Goal: Task Accomplishment & Management: Complete application form

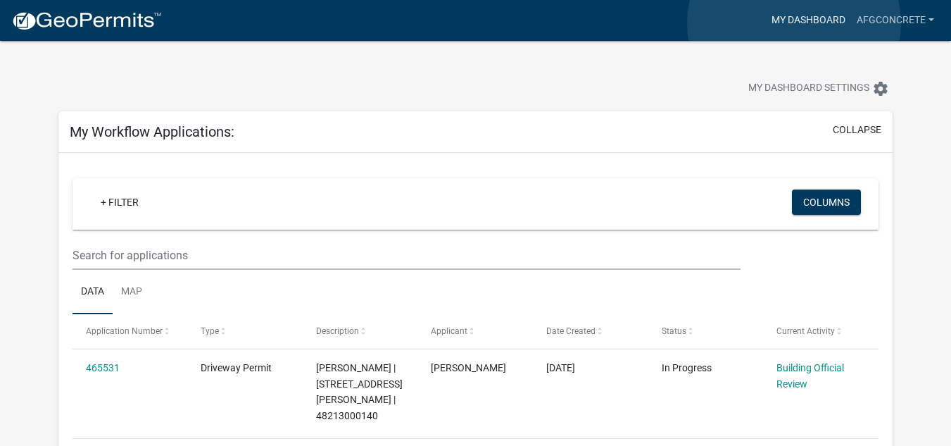
click at [794, 23] on link "My Dashboard" at bounding box center [808, 20] width 85 height 27
click at [776, 15] on link "My Dashboard" at bounding box center [808, 20] width 85 height 27
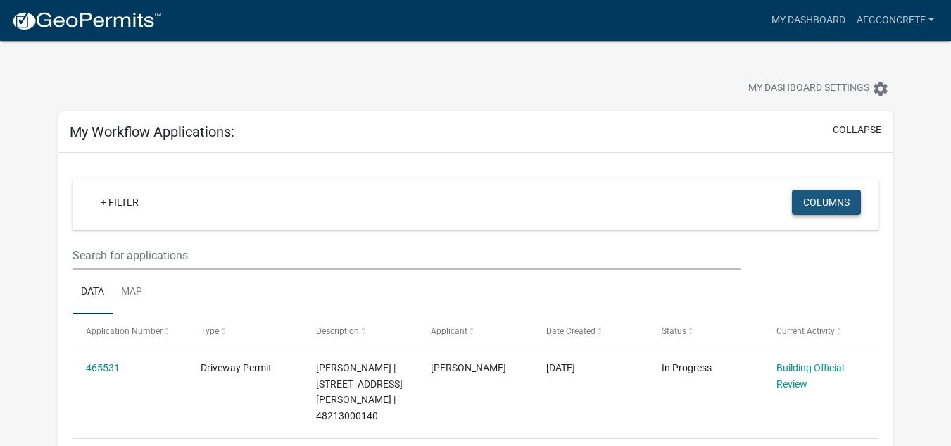
click at [821, 205] on button "Columns" at bounding box center [826, 201] width 69 height 25
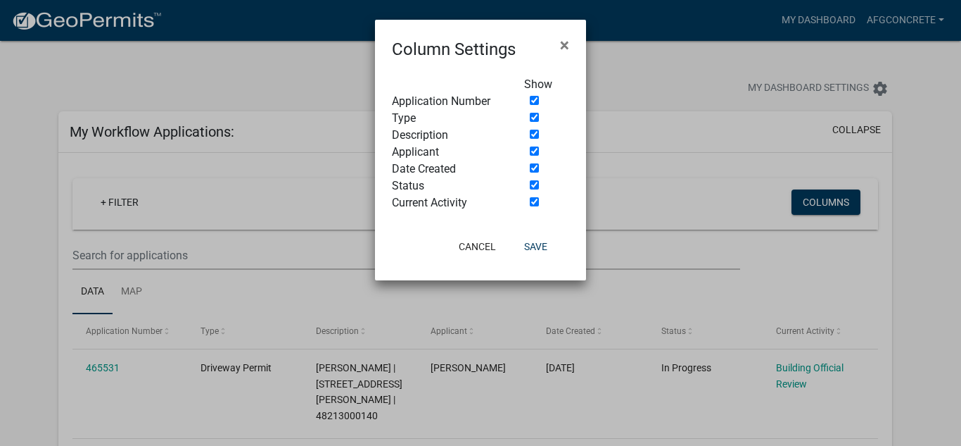
click at [671, 175] on ngb-modal-window "Column Settings × Show Application Number Type Description Applicant Date Creat…" at bounding box center [480, 223] width 961 height 446
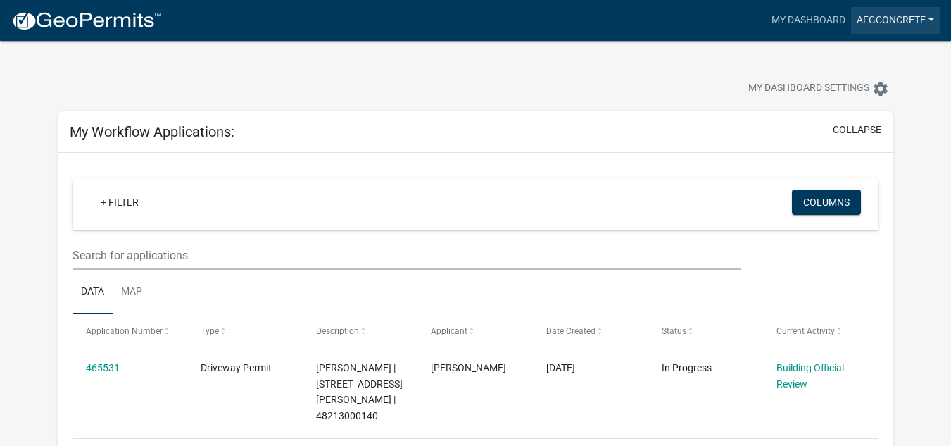
click at [878, 16] on link "AFGconcrete" at bounding box center [895, 20] width 89 height 27
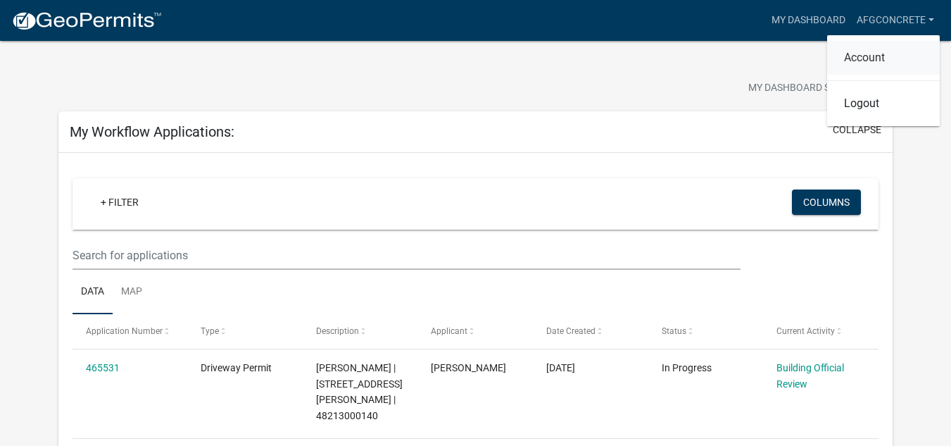
click at [866, 55] on link "Account" at bounding box center [883, 58] width 113 height 34
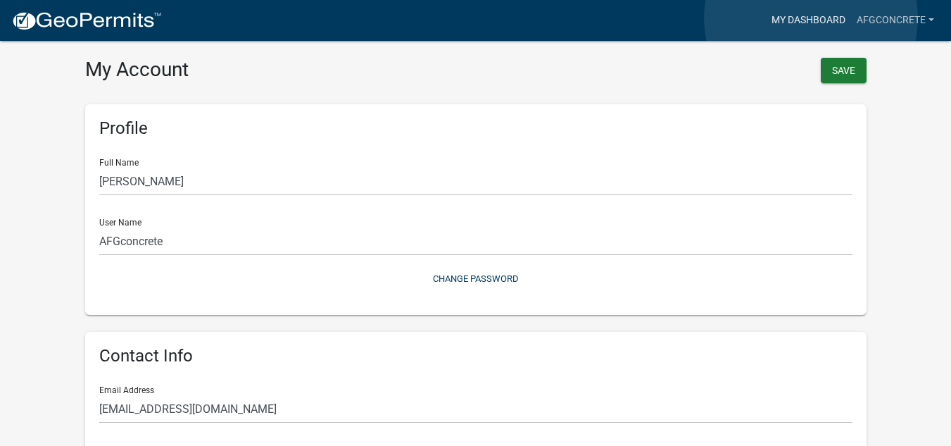
click at [811, 18] on link "My Dashboard" at bounding box center [808, 20] width 85 height 27
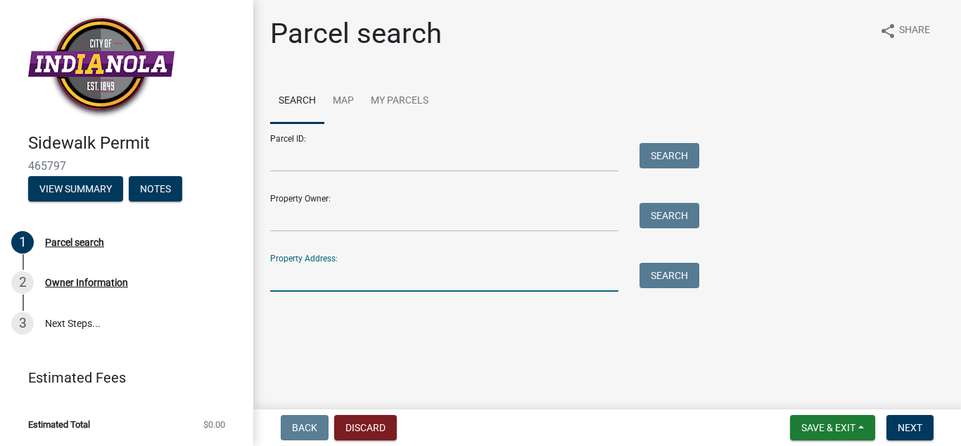
click at [296, 265] on input "Property Address:" at bounding box center [444, 277] width 348 height 29
type input "[STREET_ADDRESS][PERSON_NAME]"
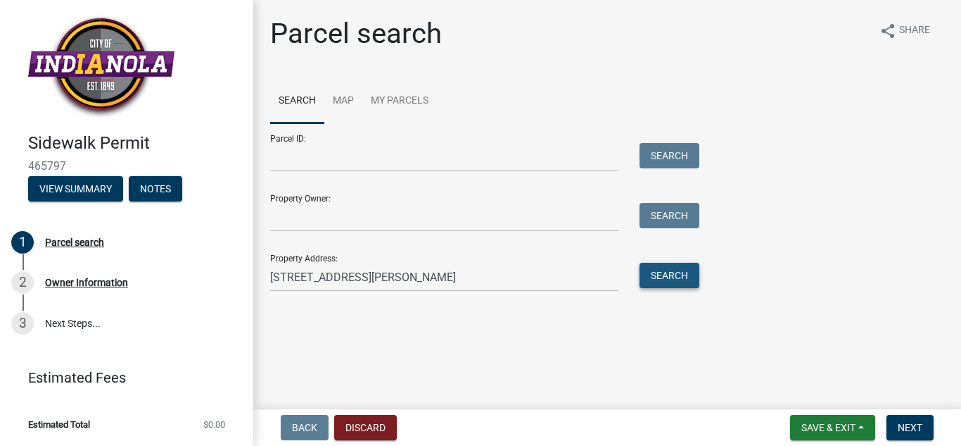
click at [681, 273] on button "Search" at bounding box center [670, 275] width 60 height 25
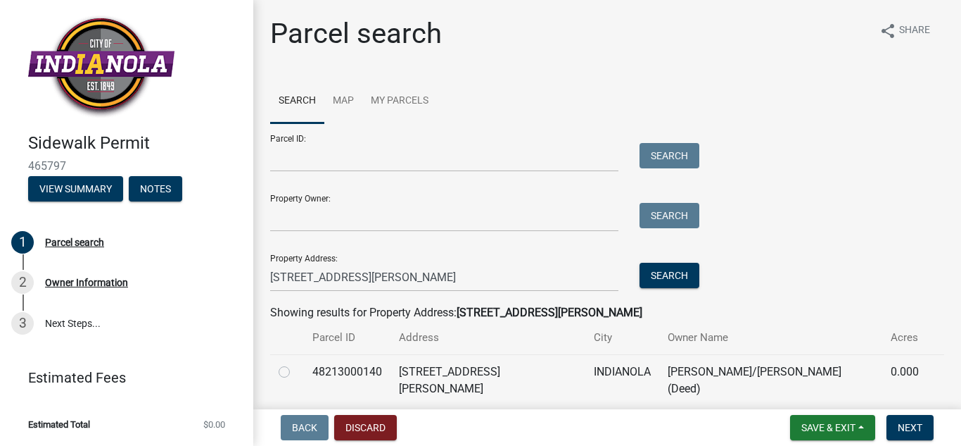
click at [296, 363] on label at bounding box center [296, 363] width 0 height 0
click at [296, 372] on input "radio" at bounding box center [300, 367] width 9 height 9
radio input "true"
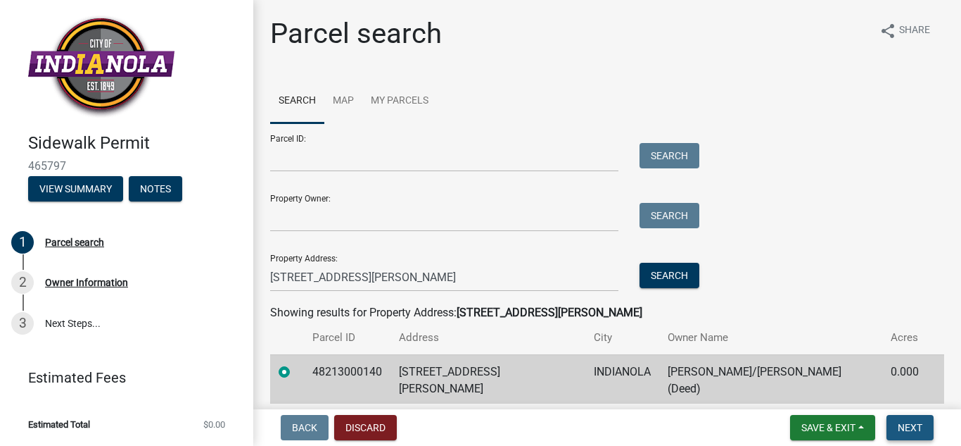
click at [918, 422] on span "Next" at bounding box center [910, 427] width 25 height 11
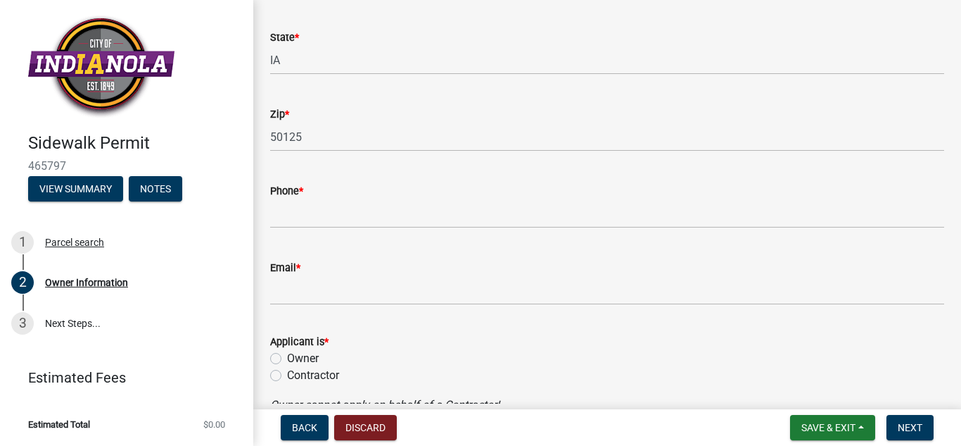
scroll to position [488, 0]
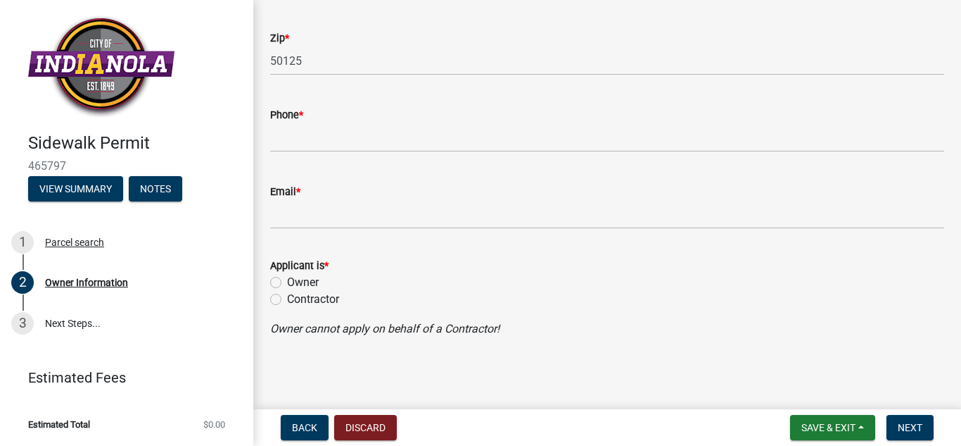
click at [287, 297] on label "Contractor" at bounding box center [313, 299] width 52 height 17
click at [287, 297] on input "Contractor" at bounding box center [291, 295] width 9 height 9
radio input "true"
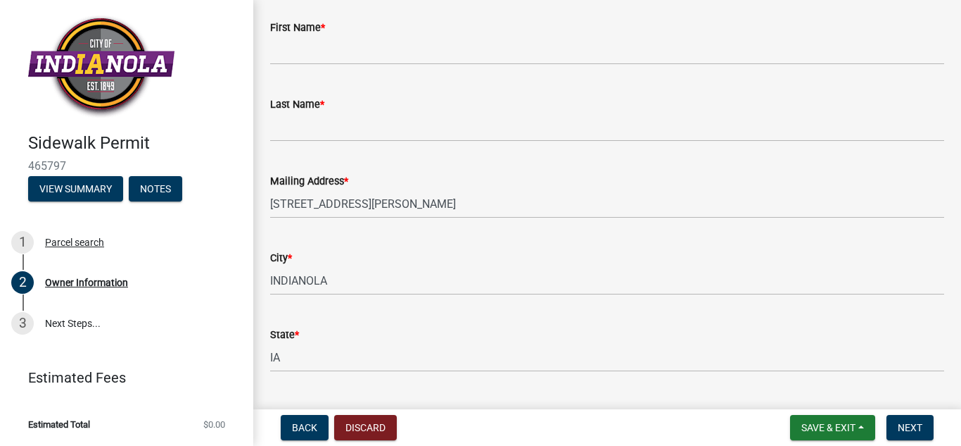
scroll to position [0, 0]
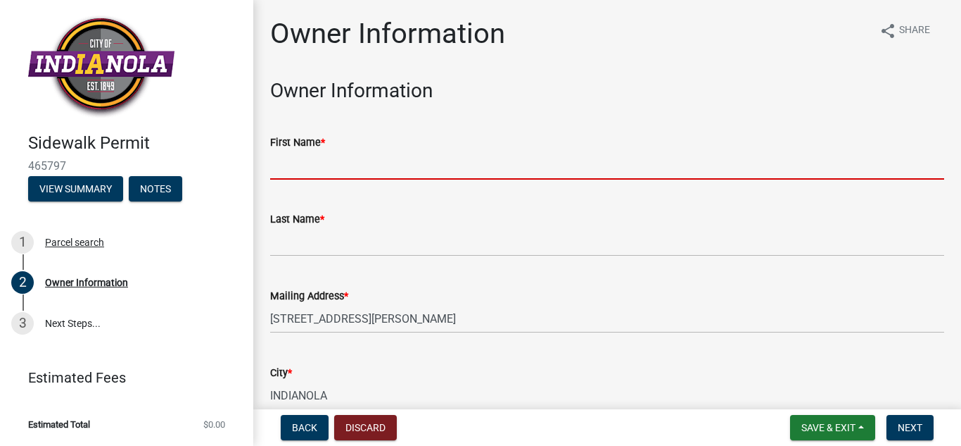
click at [357, 160] on input "First Name *" at bounding box center [607, 165] width 674 height 29
type input "[PERSON_NAME]"
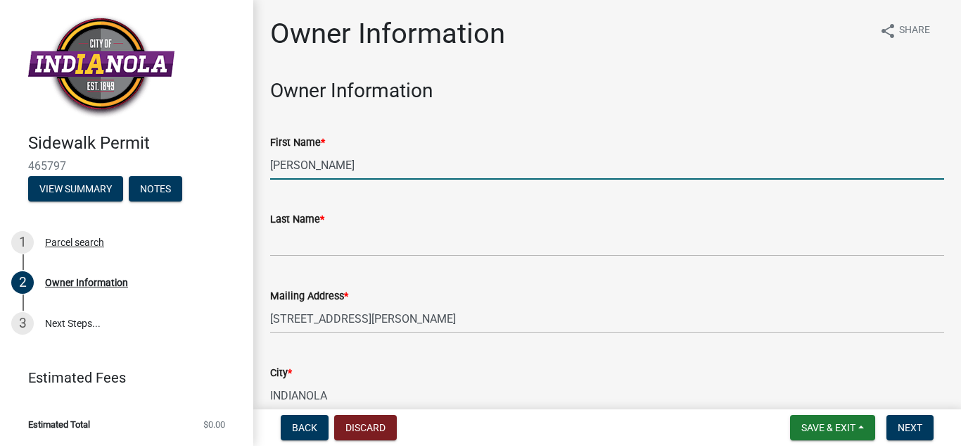
type input "6417502016"
type input "[EMAIL_ADDRESS][DOMAIN_NAME]"
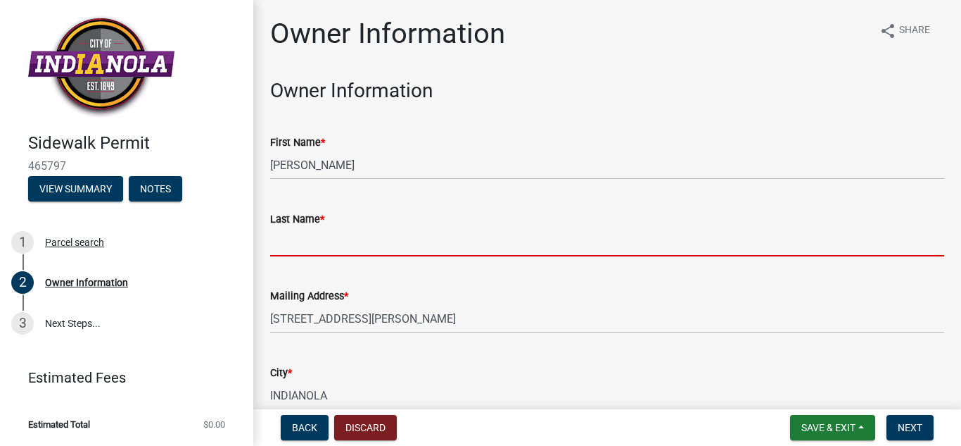
click at [307, 251] on input "Last Name *" at bounding box center [607, 241] width 674 height 29
type input "[PERSON_NAME]"
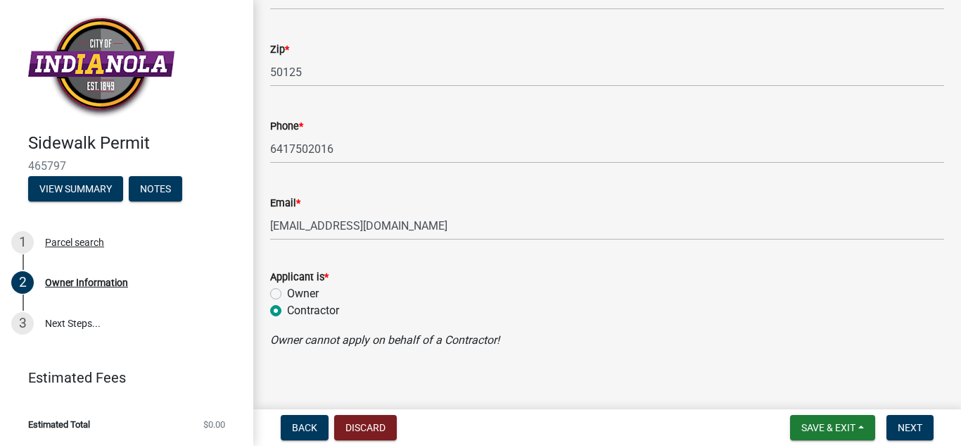
scroll to position [488, 0]
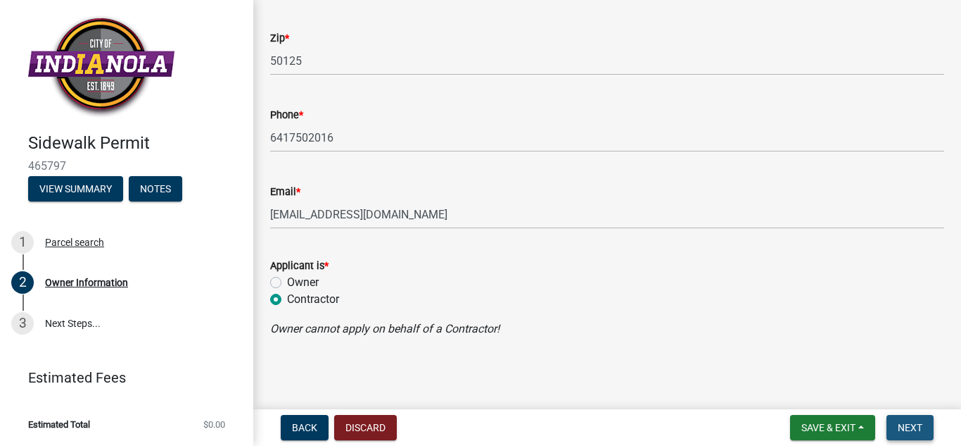
click at [899, 419] on button "Next" at bounding box center [910, 427] width 47 height 25
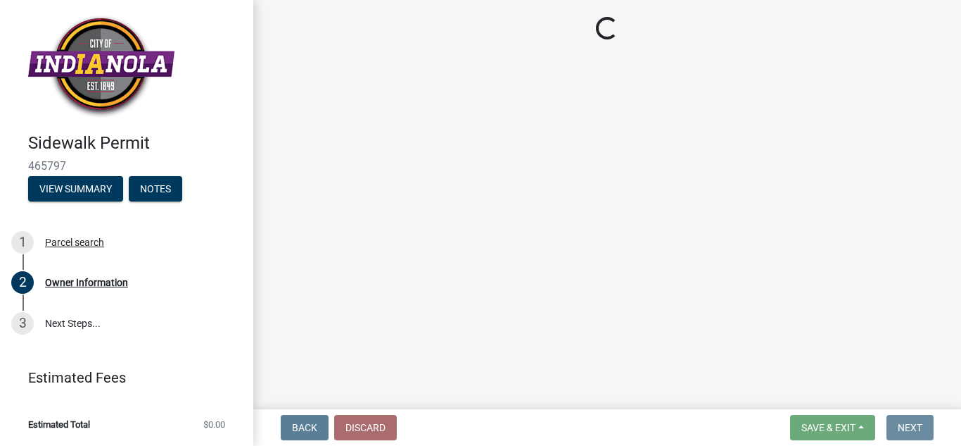
scroll to position [0, 0]
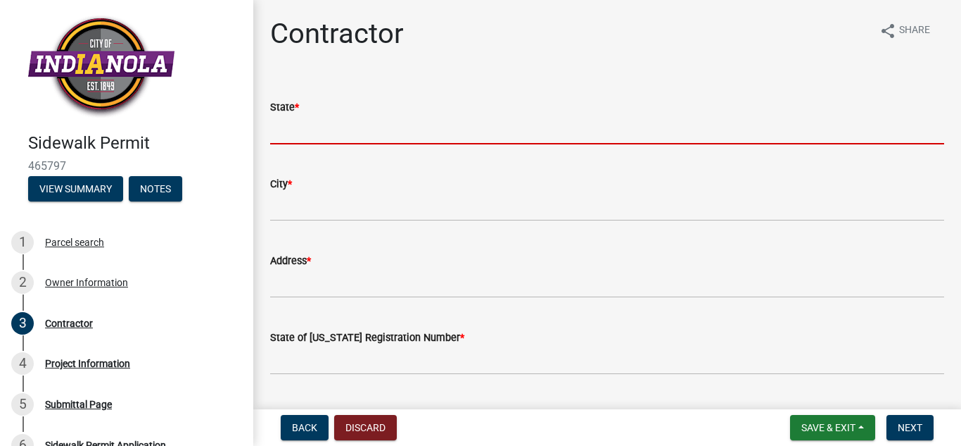
click at [303, 127] on input "State *" at bounding box center [607, 129] width 674 height 29
type input "IA"
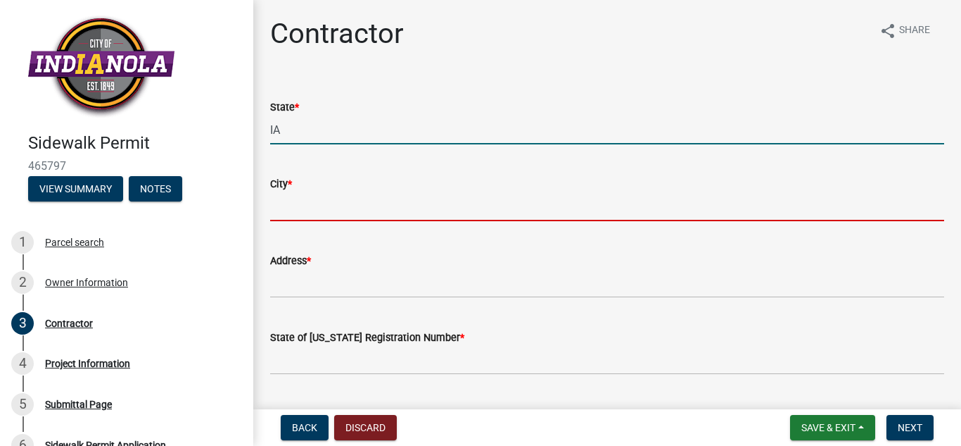
type input "des moines"
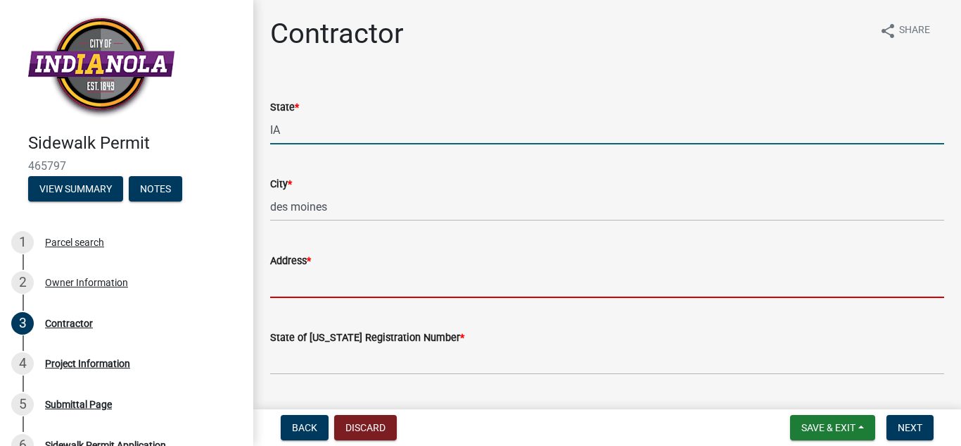
type input "[STREET_ADDRESS][PERSON_NAME]"
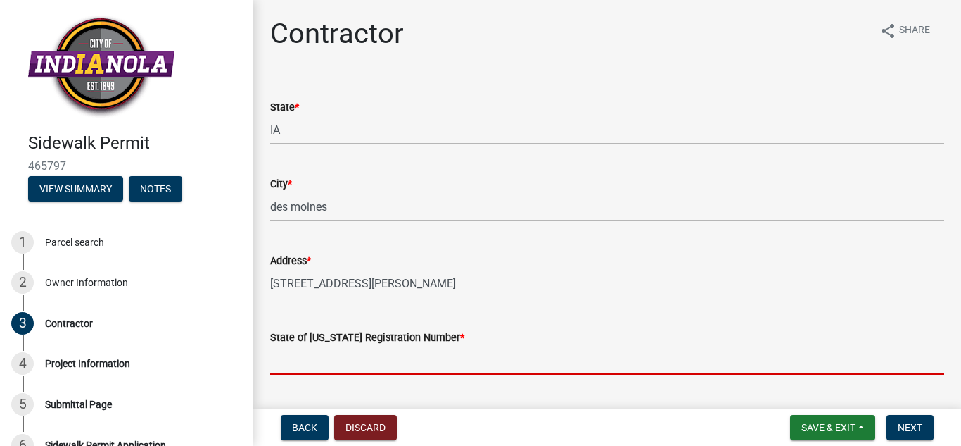
click at [359, 365] on input "State of [US_STATE] Registration Number *" at bounding box center [607, 360] width 674 height 29
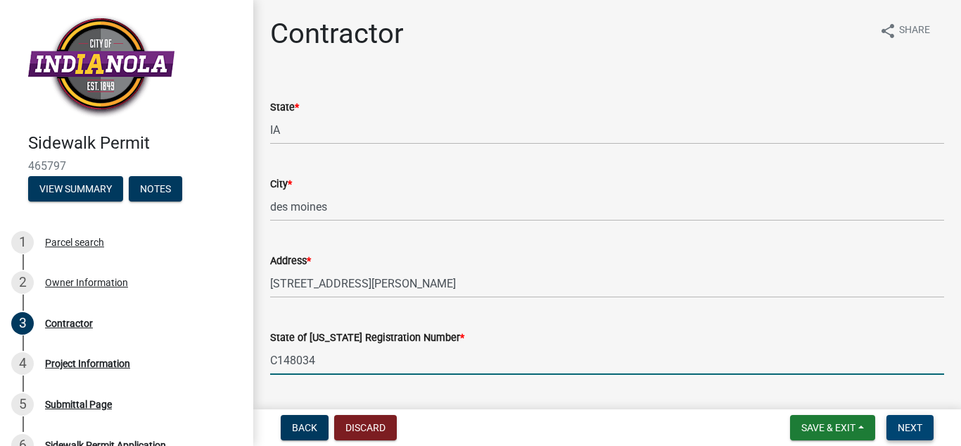
type input "C148034"
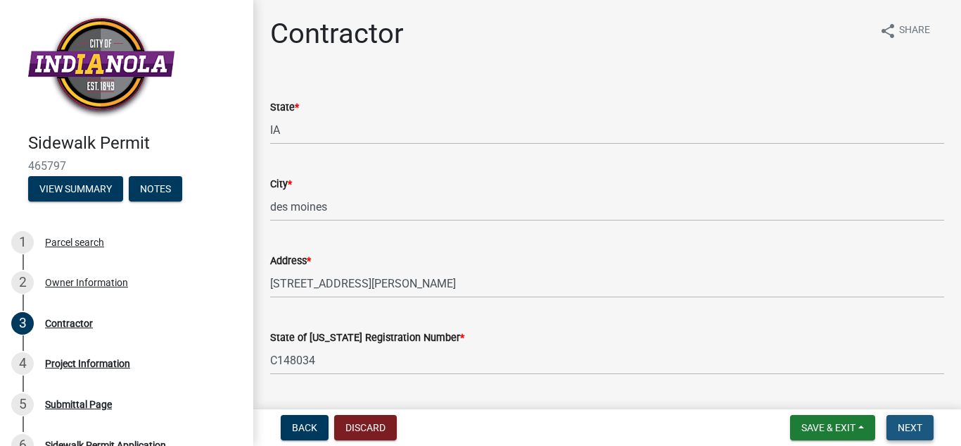
click at [918, 426] on span "Next" at bounding box center [910, 427] width 25 height 11
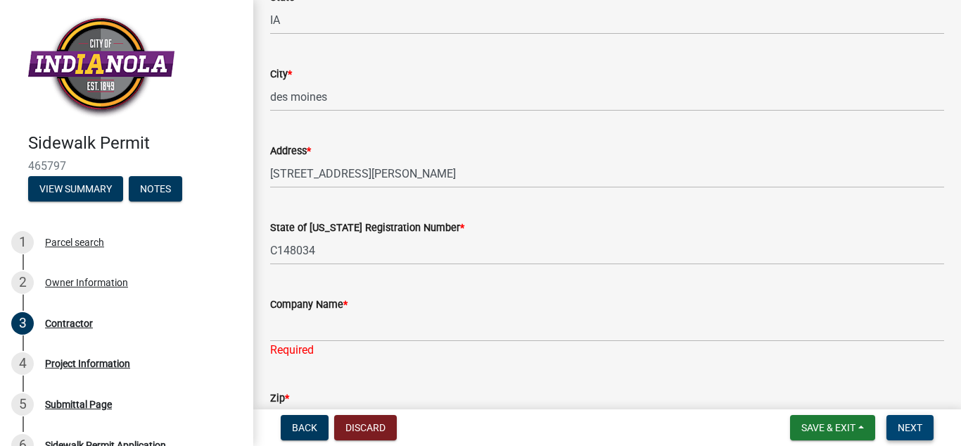
scroll to position [225, 0]
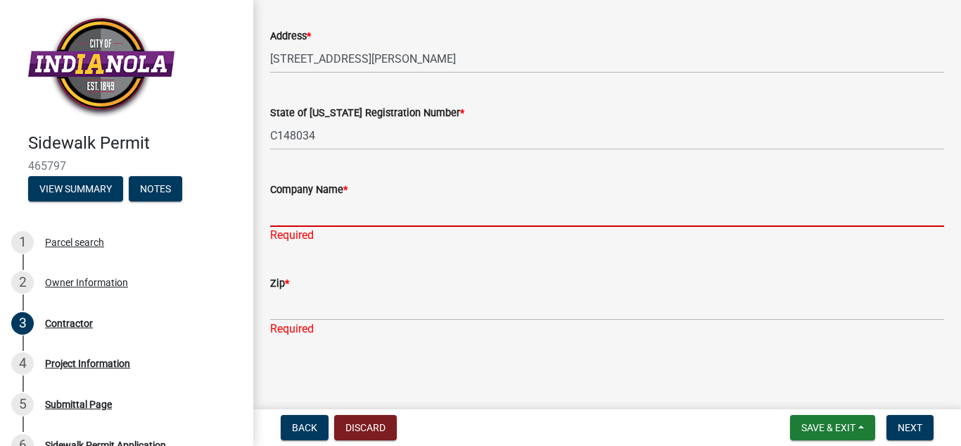
click at [321, 218] on input "Company Name *" at bounding box center [607, 212] width 674 height 29
type input "AFG Concrete LLC"
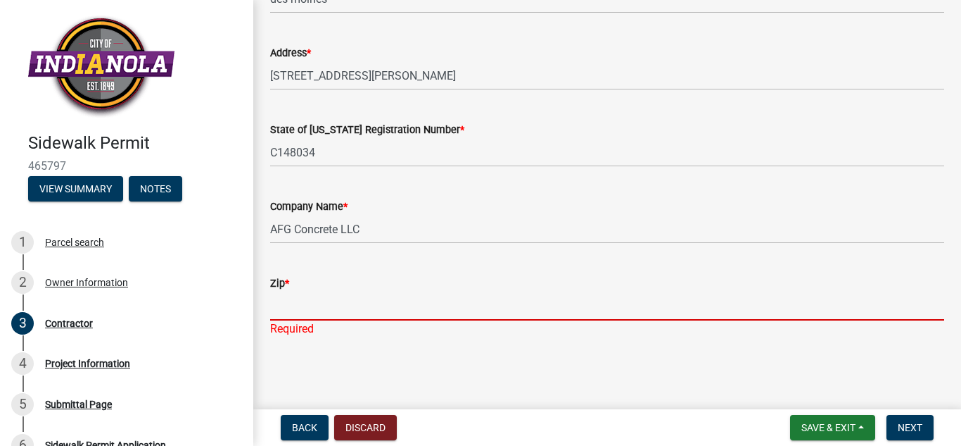
scroll to position [208, 0]
click at [277, 319] on input "Zip *" at bounding box center [607, 305] width 674 height 29
type input "50315"
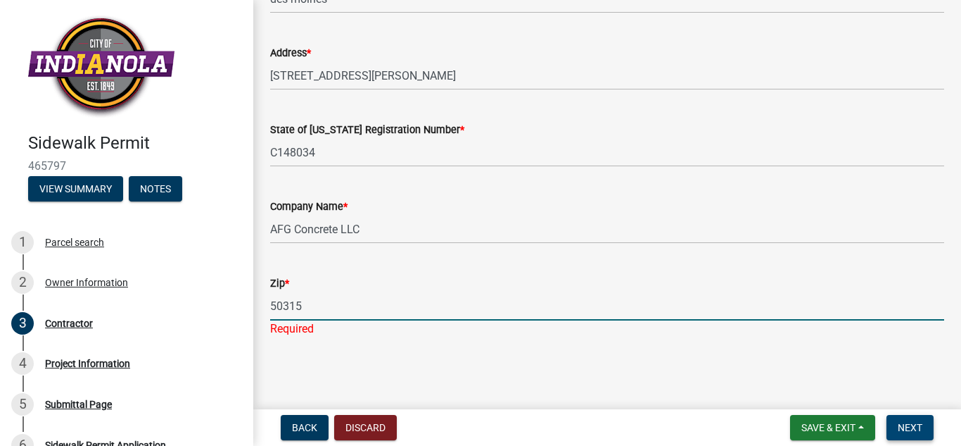
scroll to position [191, 0]
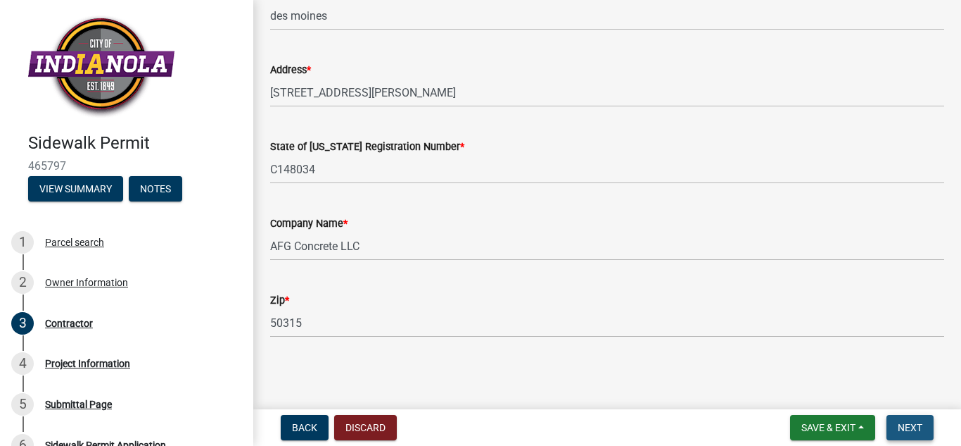
click at [918, 424] on span "Next" at bounding box center [910, 427] width 25 height 11
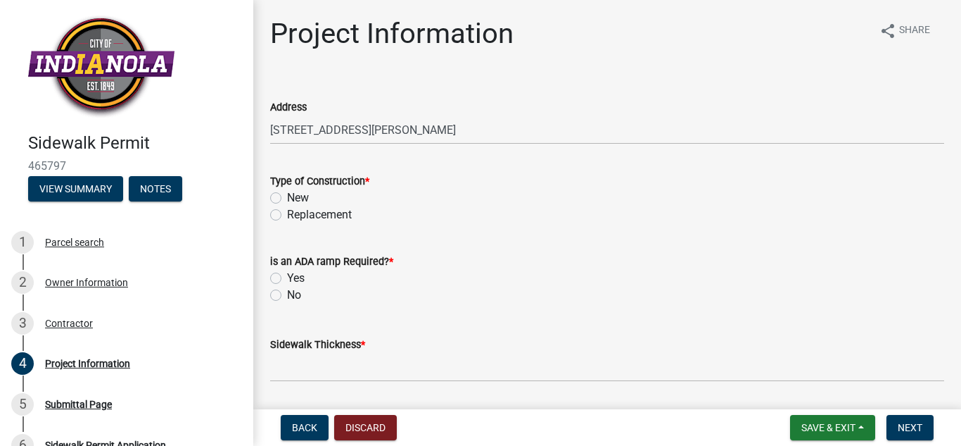
click at [287, 213] on label "Replacement" at bounding box center [319, 214] width 65 height 17
click at [287, 213] on input "Replacement" at bounding box center [291, 210] width 9 height 9
radio input "true"
click at [287, 297] on label "No" at bounding box center [294, 294] width 14 height 17
click at [287, 296] on input "No" at bounding box center [291, 290] width 9 height 9
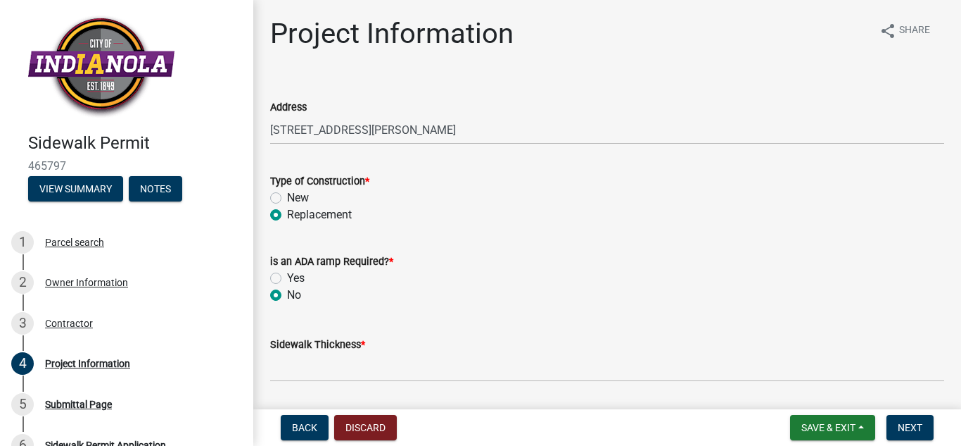
radio input "true"
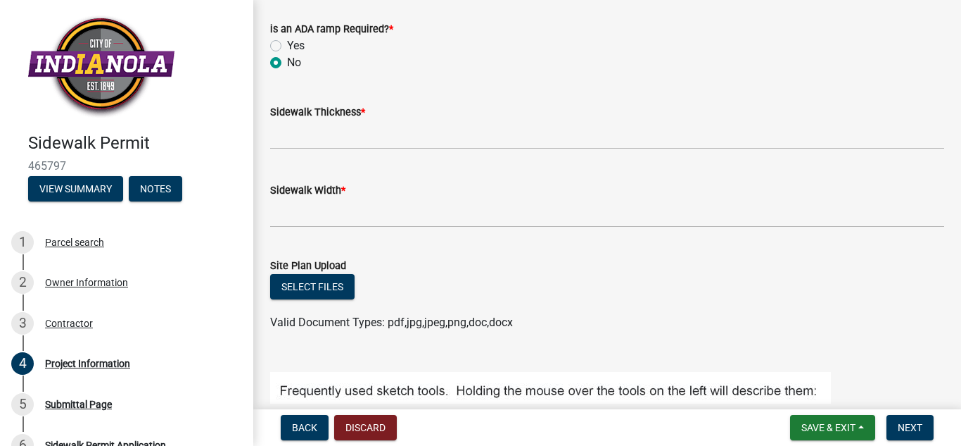
scroll to position [234, 0]
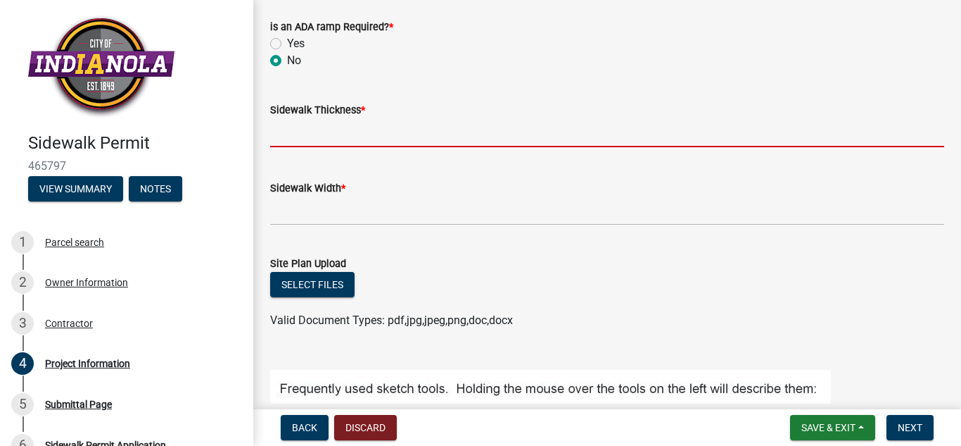
click at [272, 128] on input "text" at bounding box center [607, 132] width 674 height 29
type input "4"
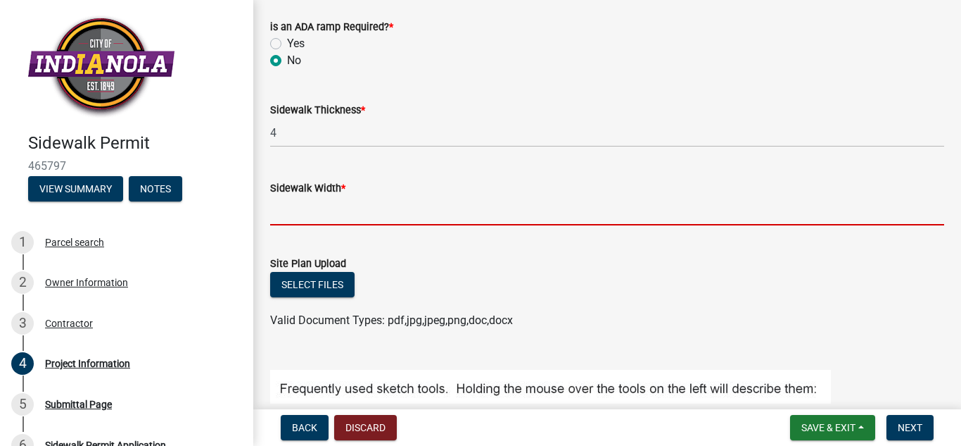
click at [282, 210] on input "text" at bounding box center [607, 210] width 674 height 29
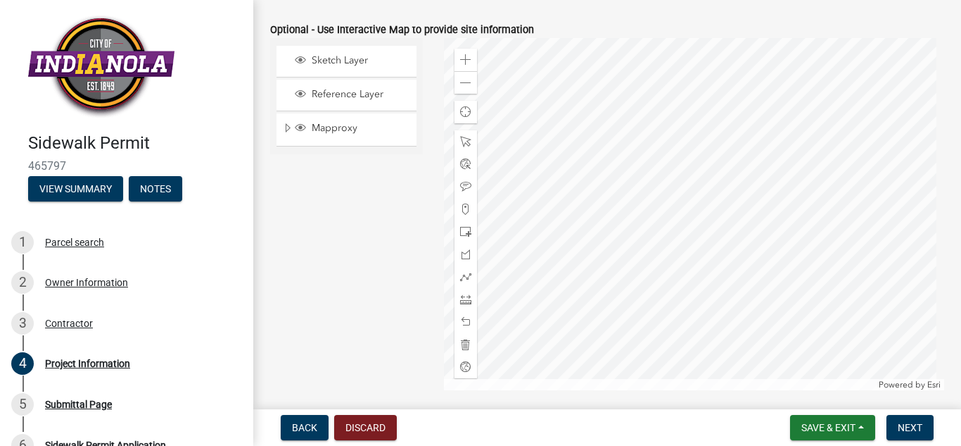
scroll to position [789, 0]
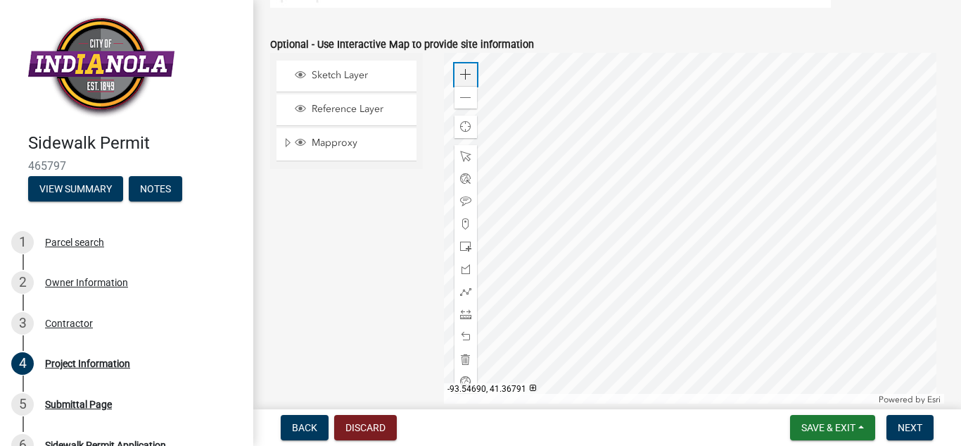
type input "4"
click at [455, 72] on div "Zoom in" at bounding box center [466, 74] width 23 height 23
click at [645, 54] on div at bounding box center [694, 229] width 500 height 352
click at [734, 110] on div at bounding box center [694, 229] width 500 height 352
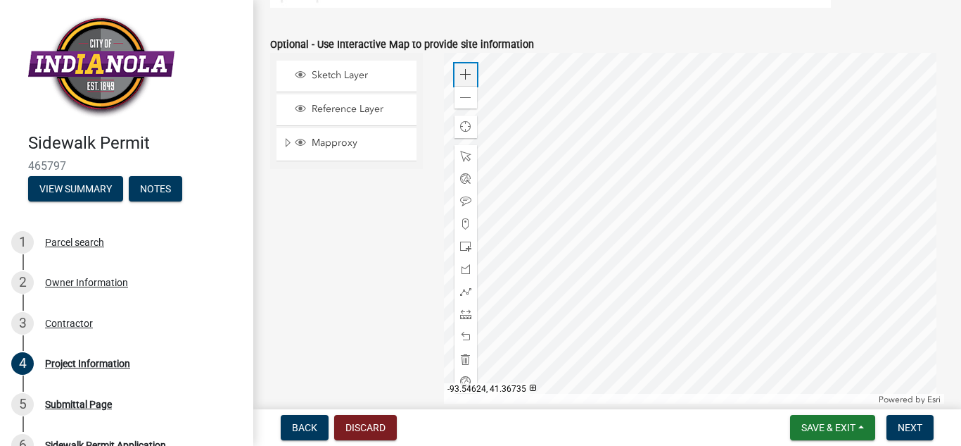
click at [463, 73] on span at bounding box center [465, 74] width 11 height 11
click at [465, 94] on span at bounding box center [465, 97] width 11 height 11
click at [581, 106] on div at bounding box center [694, 229] width 500 height 352
click at [463, 174] on span at bounding box center [465, 178] width 11 height 11
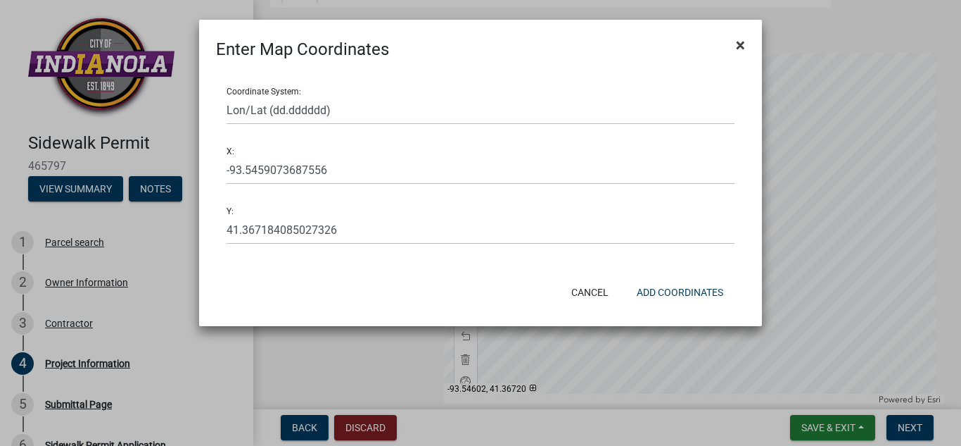
click at [738, 47] on span "×" at bounding box center [740, 45] width 9 height 20
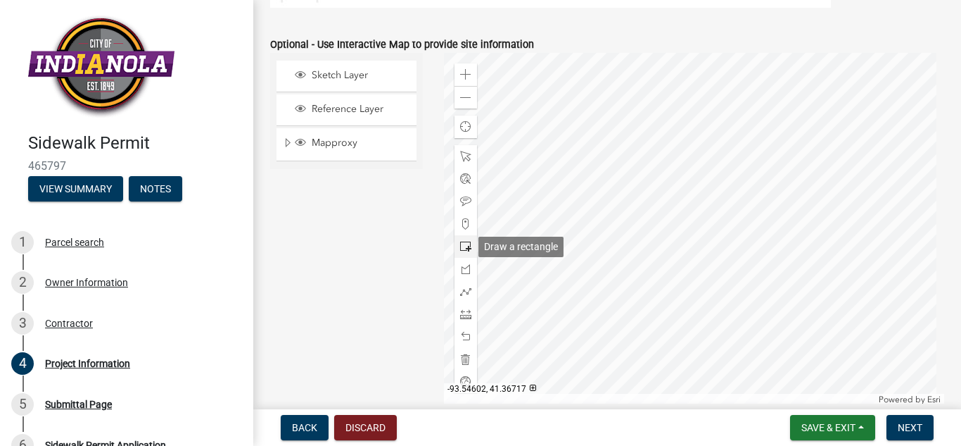
click at [462, 251] on span at bounding box center [465, 246] width 11 height 11
click at [590, 238] on div at bounding box center [694, 227] width 500 height 352
click at [698, 263] on div at bounding box center [694, 227] width 500 height 352
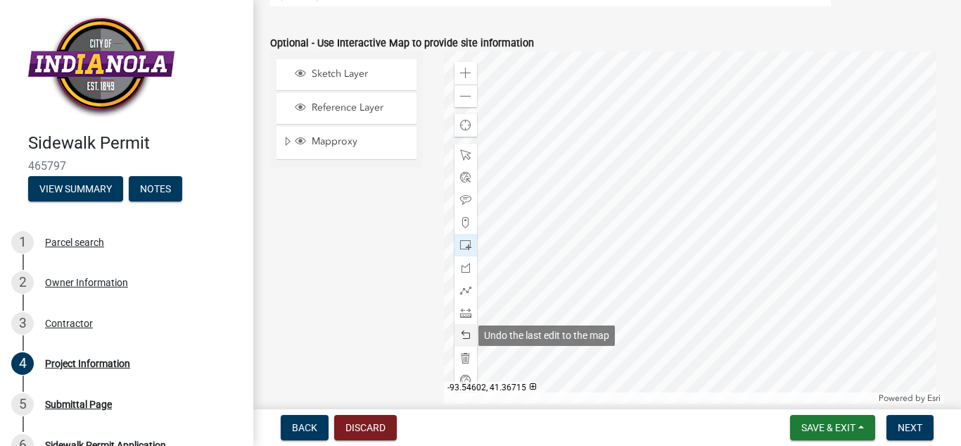
click at [457, 338] on div at bounding box center [466, 335] width 23 height 23
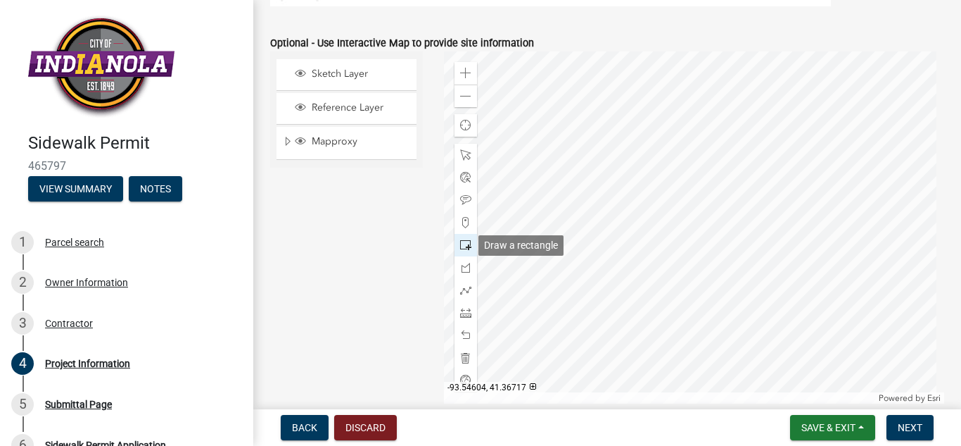
click at [465, 242] on span at bounding box center [465, 244] width 11 height 11
click at [588, 239] on div at bounding box center [694, 227] width 500 height 352
click at [668, 272] on div at bounding box center [694, 227] width 500 height 352
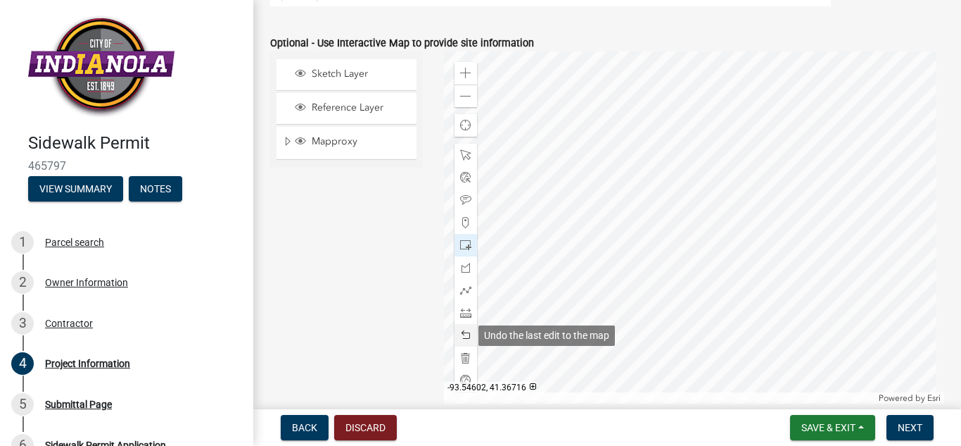
click at [461, 327] on div at bounding box center [466, 335] width 23 height 23
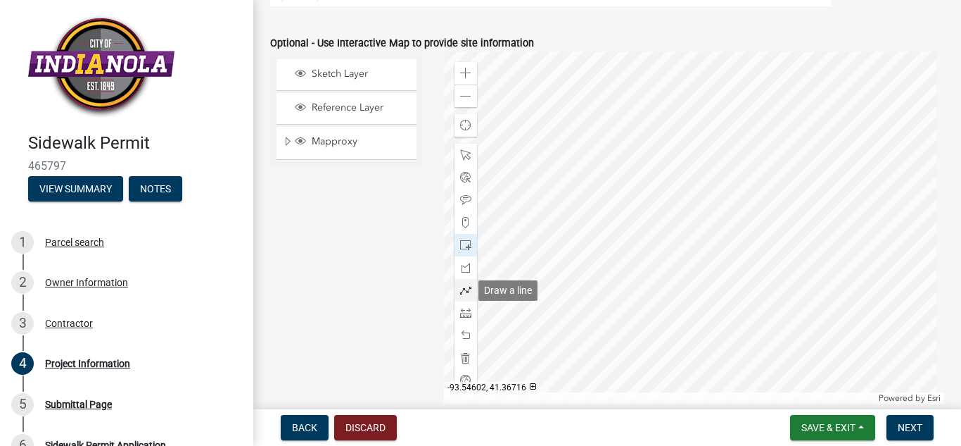
click at [460, 293] on span at bounding box center [465, 289] width 11 height 11
click at [578, 248] on div at bounding box center [694, 227] width 500 height 352
click at [587, 224] on div at bounding box center [694, 227] width 500 height 352
click at [667, 254] on div at bounding box center [694, 227] width 500 height 352
click at [660, 277] on div at bounding box center [694, 227] width 500 height 352
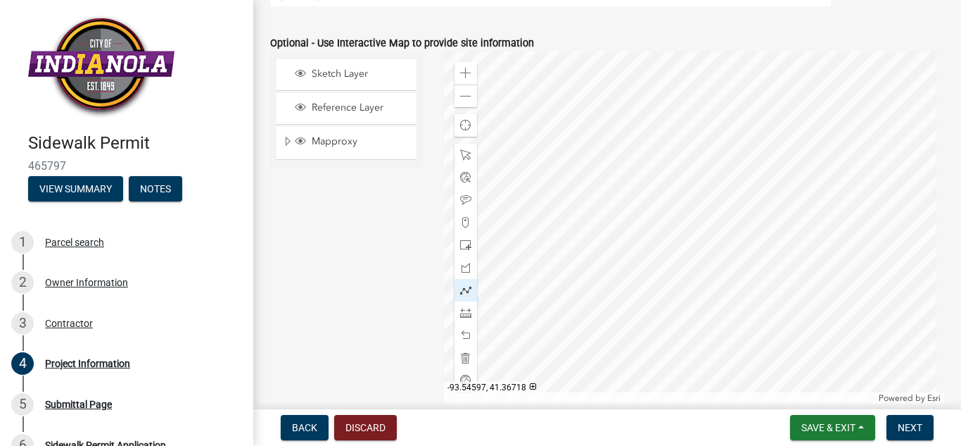
click at [579, 248] on div at bounding box center [694, 227] width 500 height 352
click at [465, 198] on span at bounding box center [465, 199] width 11 height 11
click at [664, 172] on div at bounding box center [694, 227] width 500 height 352
click at [656, 168] on div at bounding box center [694, 227] width 500 height 352
click at [464, 307] on span at bounding box center [465, 312] width 11 height 11
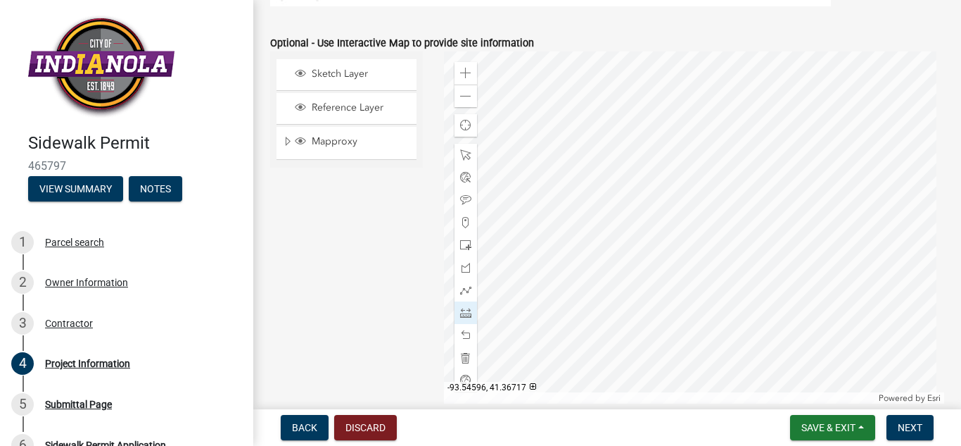
click at [590, 237] on div at bounding box center [694, 227] width 500 height 352
click at [588, 237] on div at bounding box center [694, 227] width 500 height 352
click at [464, 329] on span at bounding box center [465, 334] width 11 height 11
click at [460, 286] on span at bounding box center [465, 289] width 11 height 11
click at [573, 240] on div at bounding box center [694, 227] width 500 height 352
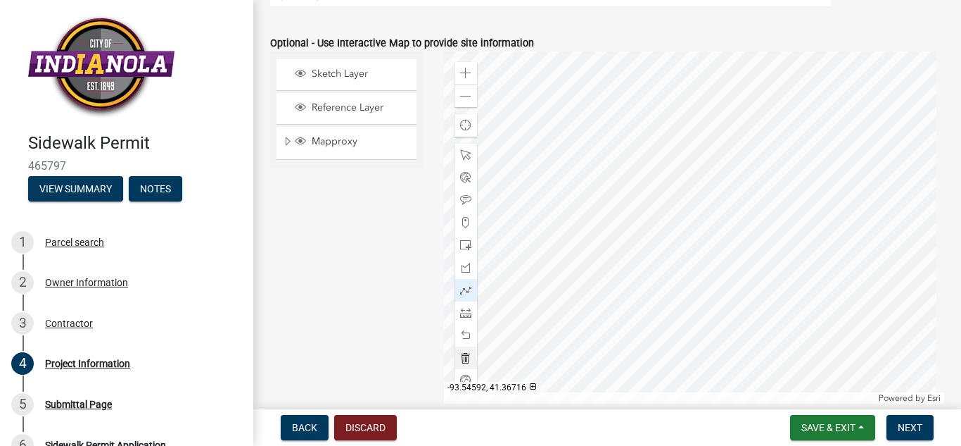
click at [655, 265] on div at bounding box center [694, 227] width 500 height 352
click at [660, 239] on div at bounding box center [694, 227] width 500 height 352
click at [579, 213] on div at bounding box center [694, 227] width 500 height 352
click at [574, 240] on div at bounding box center [694, 227] width 500 height 352
click at [462, 289] on span at bounding box center [465, 289] width 11 height 11
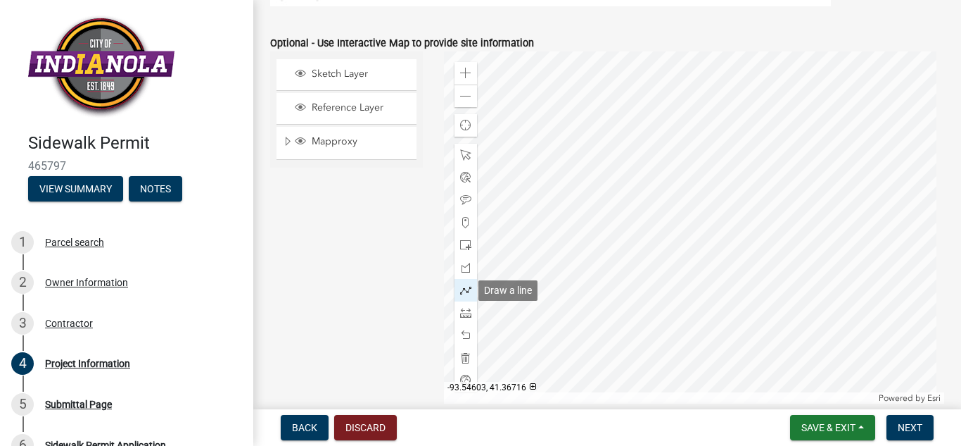
click at [462, 289] on span at bounding box center [465, 289] width 11 height 11
click at [460, 239] on span at bounding box center [465, 244] width 11 height 11
click at [582, 220] on div at bounding box center [694, 227] width 500 height 352
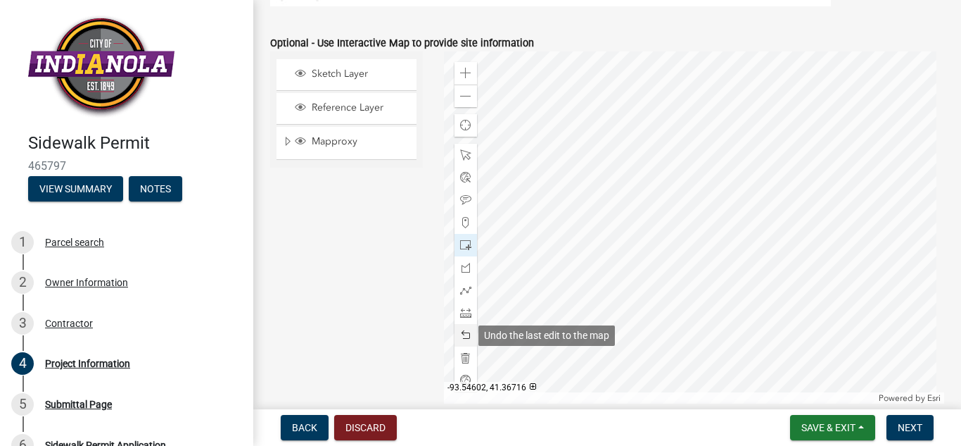
click at [461, 332] on span at bounding box center [465, 334] width 11 height 11
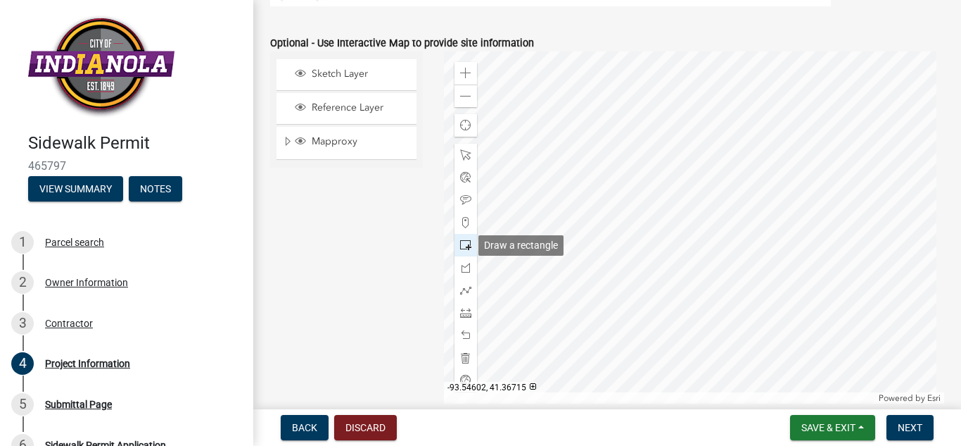
click at [462, 245] on span at bounding box center [465, 244] width 11 height 11
click at [666, 258] on div at bounding box center [694, 227] width 500 height 352
click at [463, 244] on span at bounding box center [465, 244] width 11 height 11
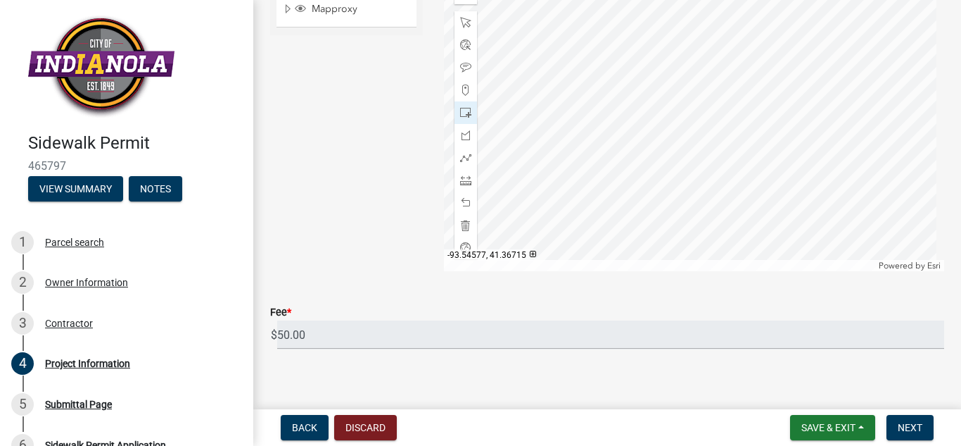
scroll to position [936, 0]
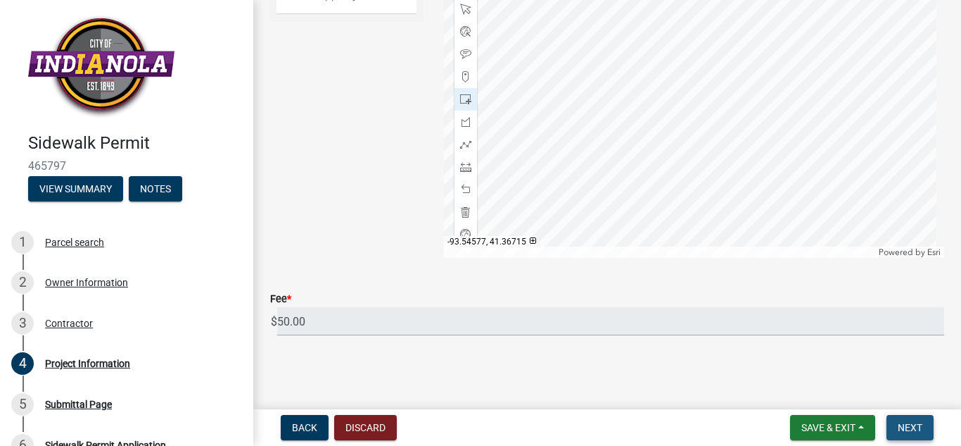
click at [916, 431] on span "Next" at bounding box center [910, 427] width 25 height 11
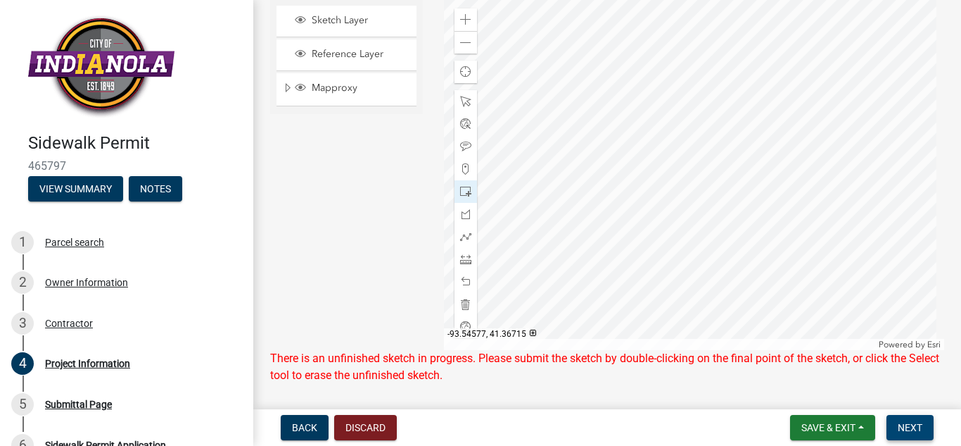
scroll to position [852, 0]
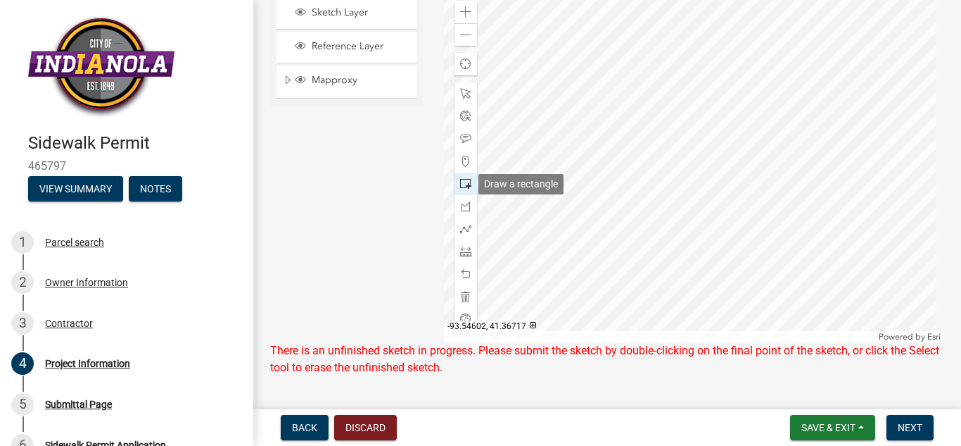
click at [455, 183] on div at bounding box center [466, 183] width 23 height 23
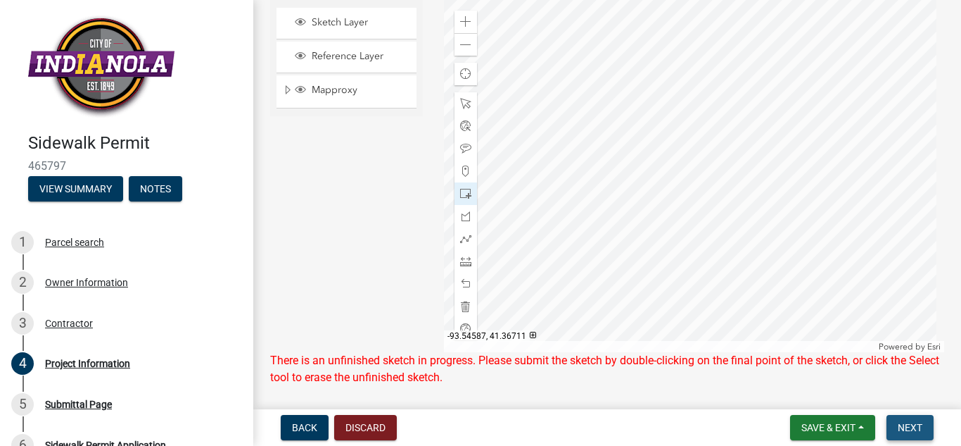
click at [909, 434] on button "Next" at bounding box center [910, 427] width 47 height 25
click at [300, 87] on span "Layer List" at bounding box center [300, 89] width 11 height 11
click at [304, 58] on span "Layer List" at bounding box center [300, 55] width 11 height 11
click at [314, 23] on span "Sketch Layer" at bounding box center [359, 22] width 103 height 13
click at [320, 101] on div "Mapproxy" at bounding box center [347, 91] width 140 height 32
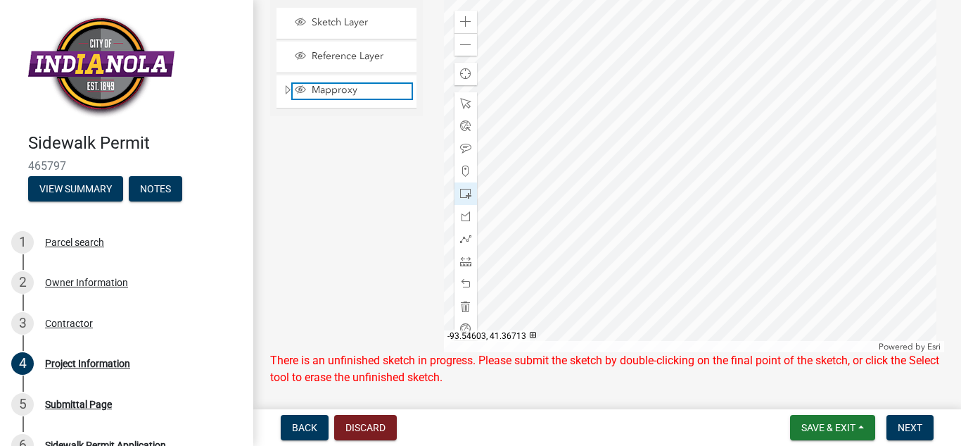
click at [320, 92] on span "Mapproxy" at bounding box center [359, 90] width 103 height 13
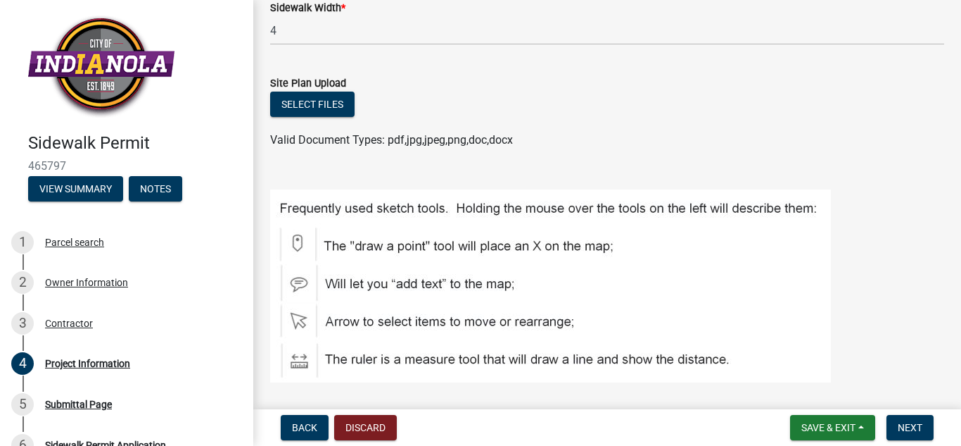
scroll to position [399, 0]
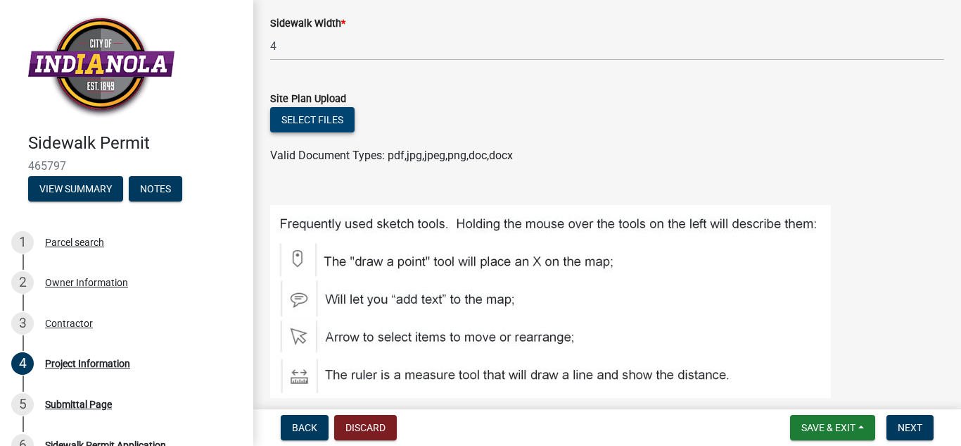
click at [295, 116] on button "Select files" at bounding box center [312, 119] width 84 height 25
click at [308, 124] on button "Select files" at bounding box center [312, 119] width 84 height 25
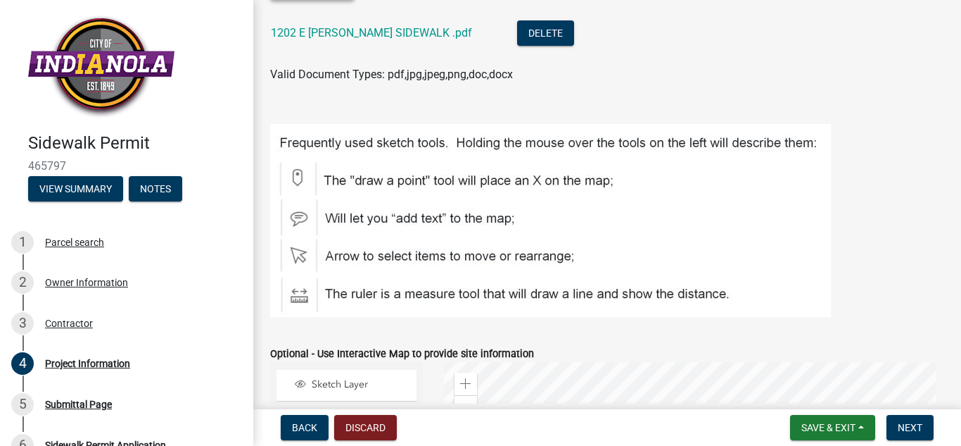
scroll to position [622, 0]
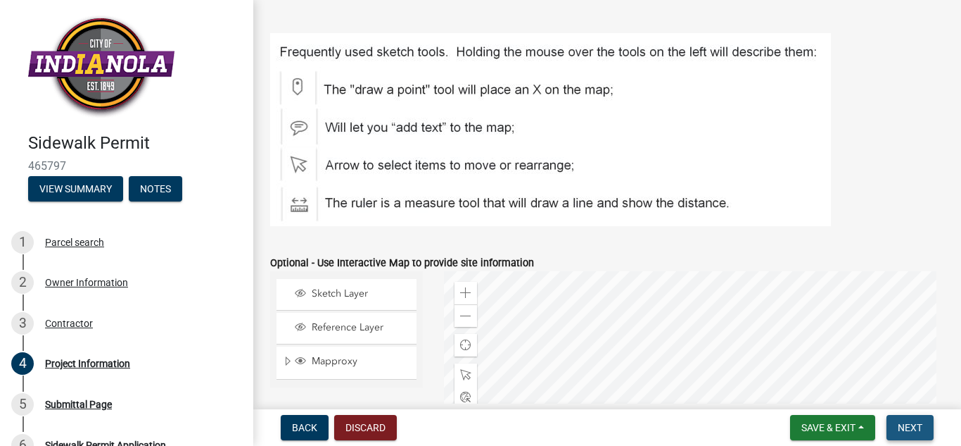
click at [912, 422] on span "Next" at bounding box center [910, 427] width 25 height 11
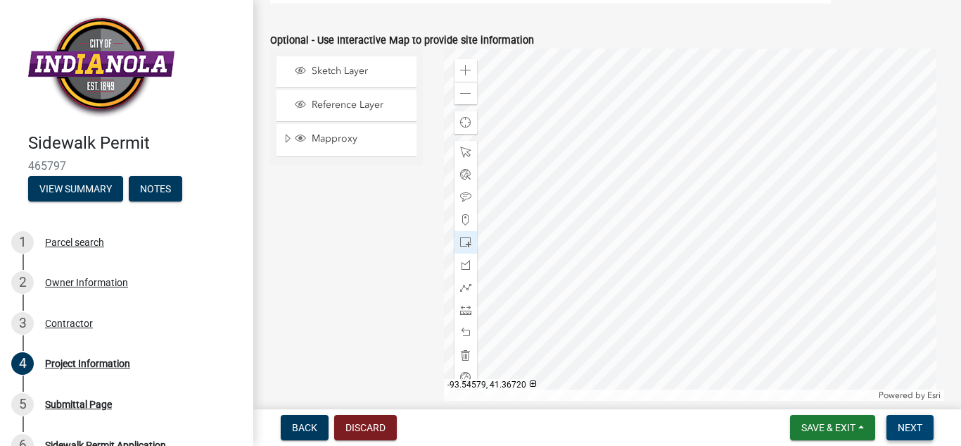
scroll to position [1021, 0]
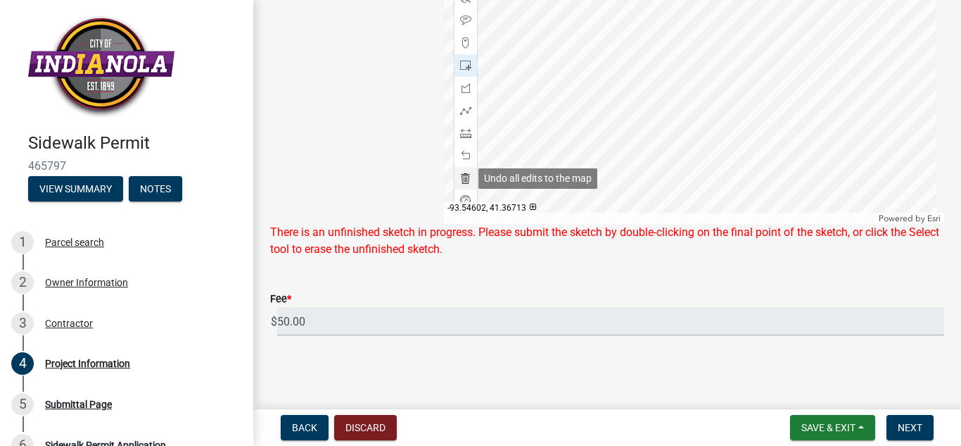
click at [460, 182] on span at bounding box center [465, 177] width 11 height 11
click at [462, 175] on span at bounding box center [465, 177] width 11 height 11
click at [918, 432] on span "Next" at bounding box center [910, 427] width 25 height 11
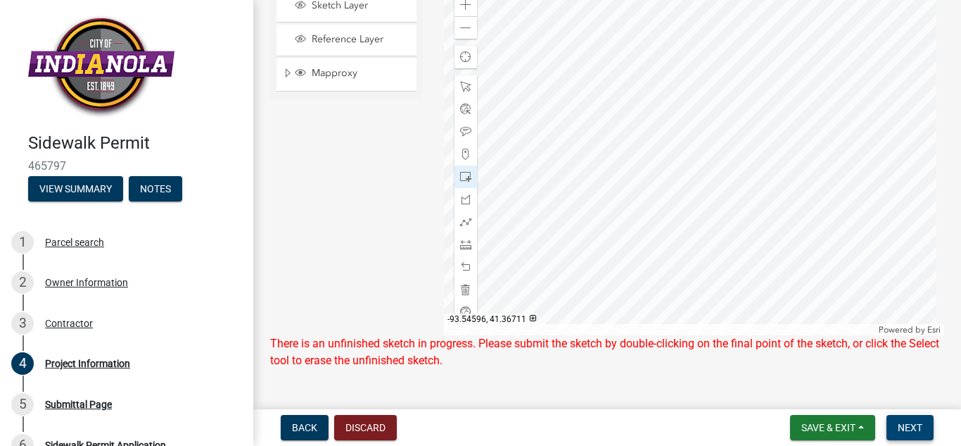
scroll to position [918, 0]
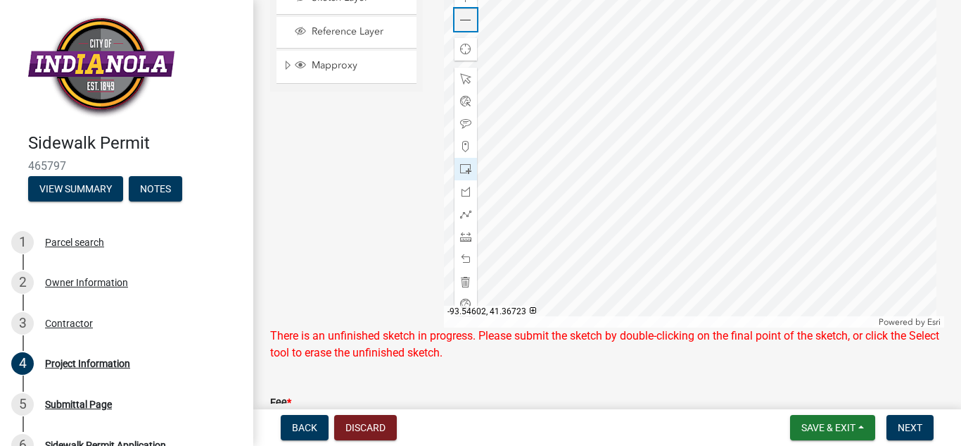
click at [465, 27] on div "Zoom out" at bounding box center [466, 19] width 23 height 23
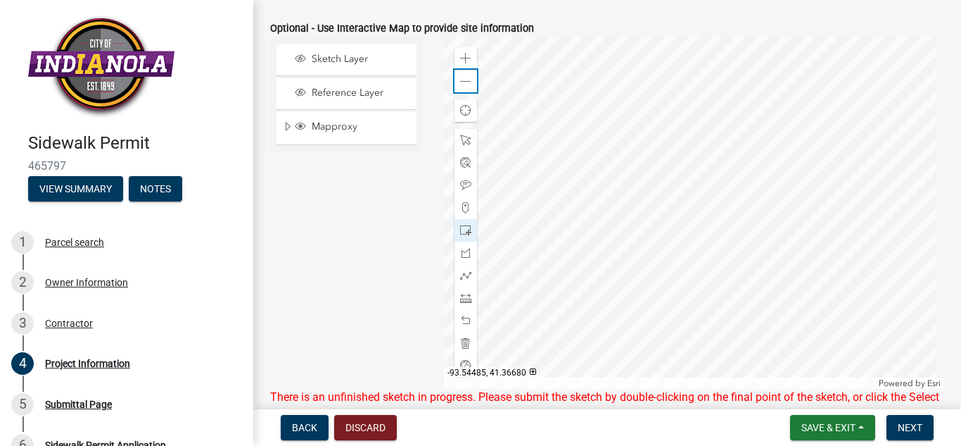
scroll to position [859, 0]
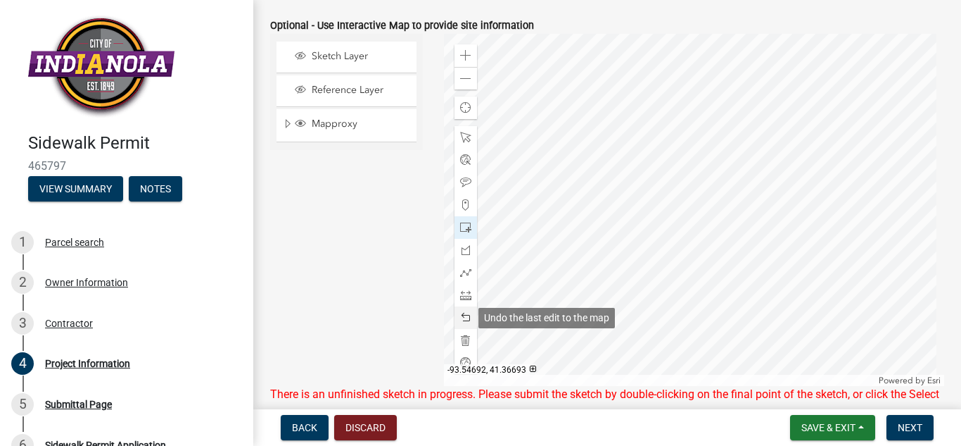
click at [461, 318] on span at bounding box center [465, 317] width 11 height 11
click at [465, 315] on span at bounding box center [465, 317] width 11 height 11
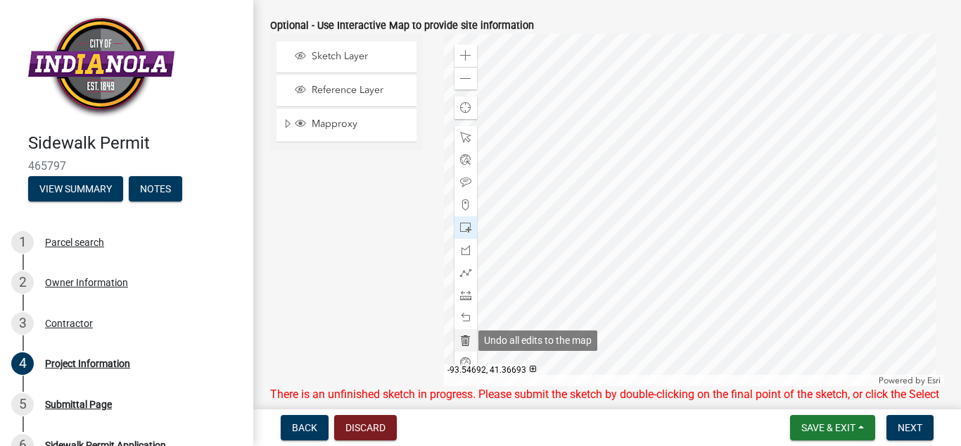
click at [462, 340] on span at bounding box center [465, 339] width 11 height 11
click at [928, 427] on button "Next" at bounding box center [910, 427] width 47 height 25
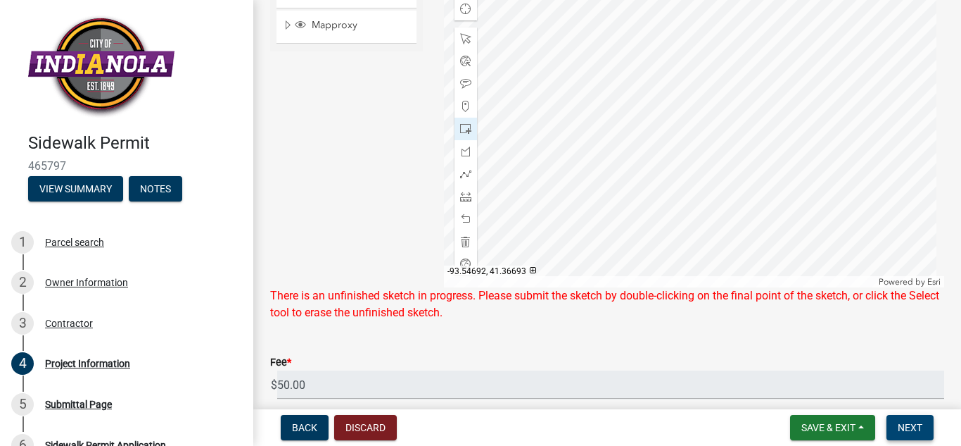
scroll to position [966, 0]
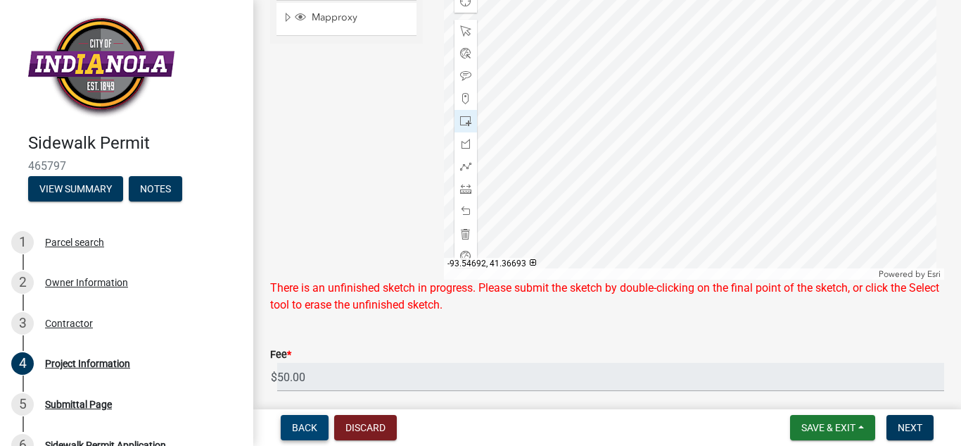
click at [296, 426] on span "Back" at bounding box center [304, 427] width 25 height 11
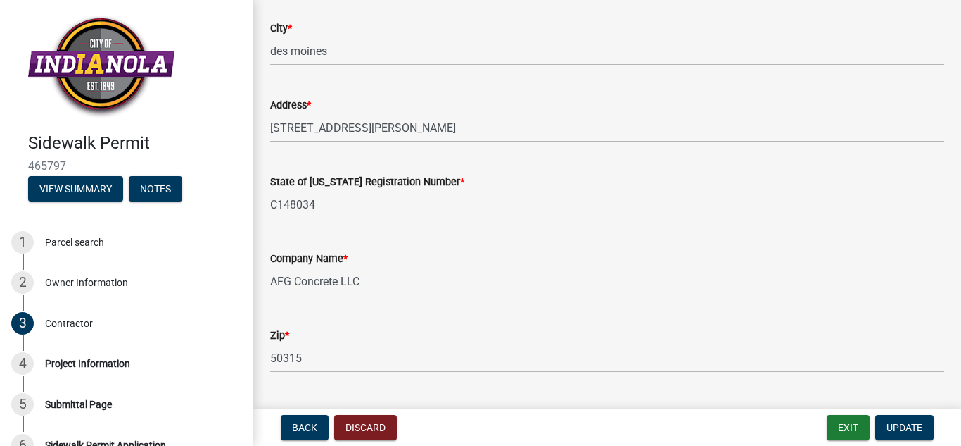
scroll to position [191, 0]
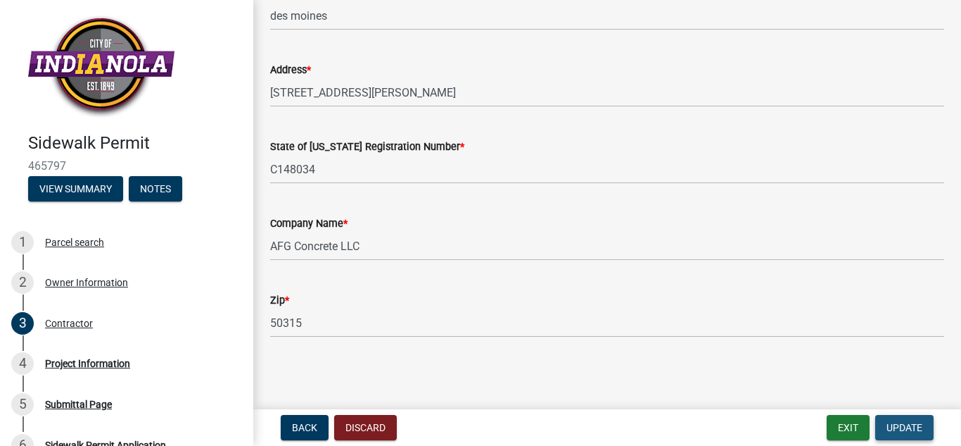
click at [893, 433] on span "Update" at bounding box center [905, 427] width 36 height 11
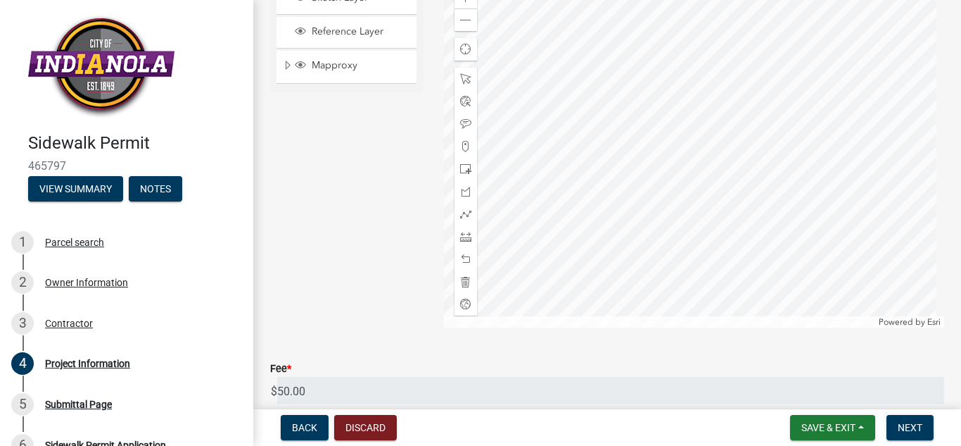
scroll to position [941, 0]
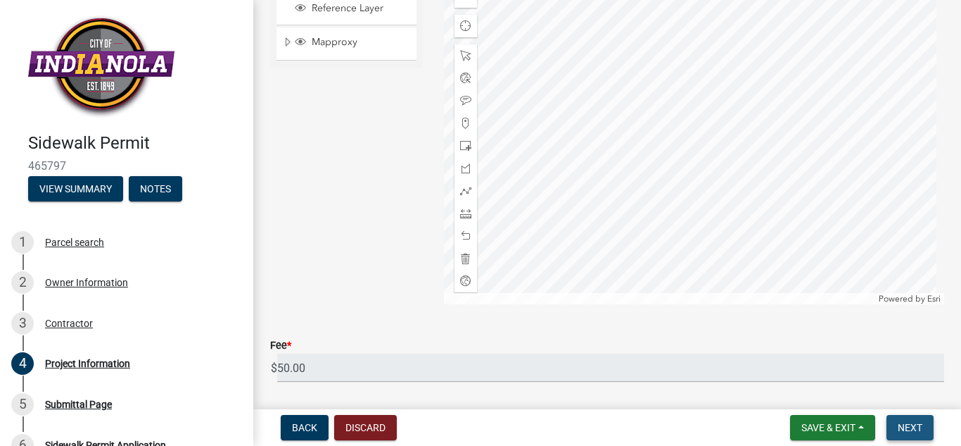
click at [918, 425] on span "Next" at bounding box center [910, 427] width 25 height 11
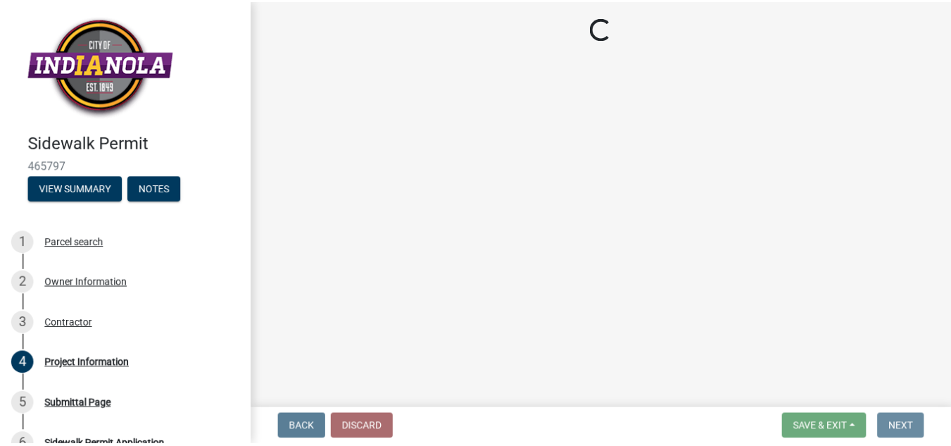
scroll to position [0, 0]
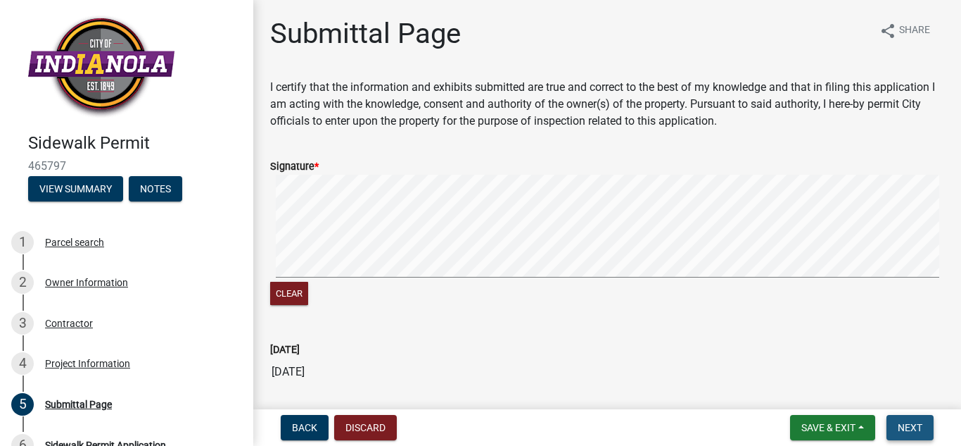
click at [899, 427] on span "Next" at bounding box center [910, 427] width 25 height 11
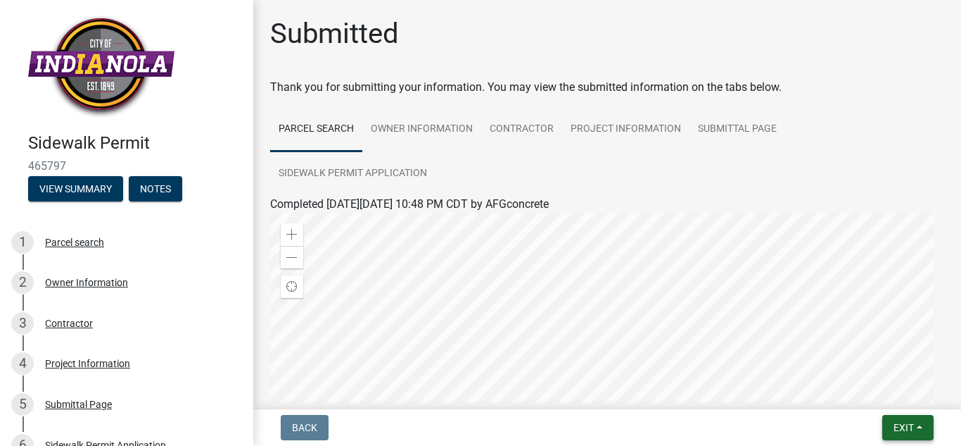
click at [899, 427] on span "Exit" at bounding box center [904, 427] width 20 height 11
click at [882, 386] on button "Save & Exit" at bounding box center [877, 391] width 113 height 34
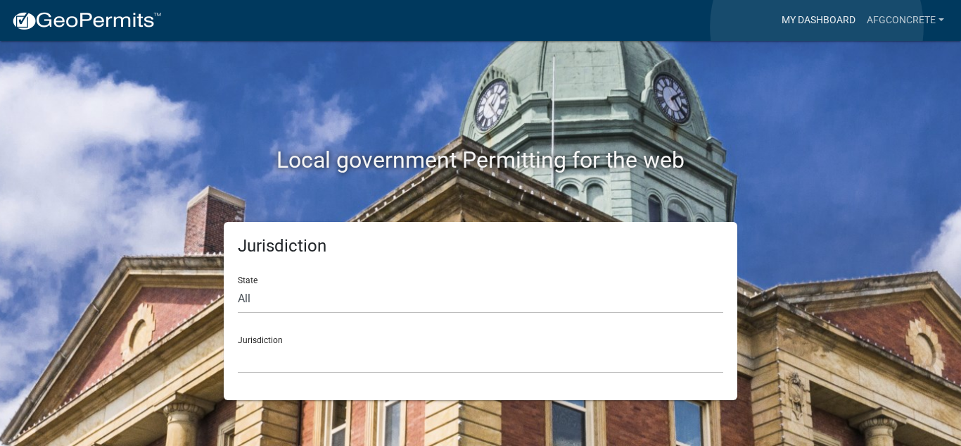
click at [817, 27] on link "My Dashboard" at bounding box center [818, 20] width 85 height 27
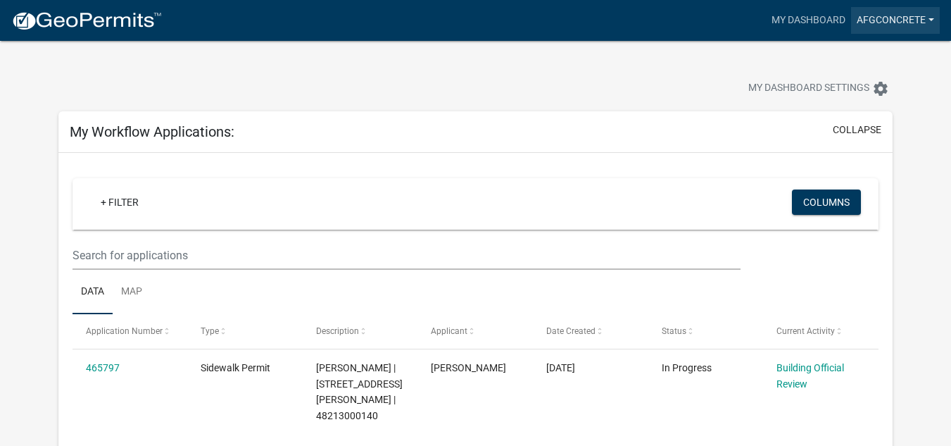
click at [910, 25] on link "AFGconcrete" at bounding box center [895, 20] width 89 height 27
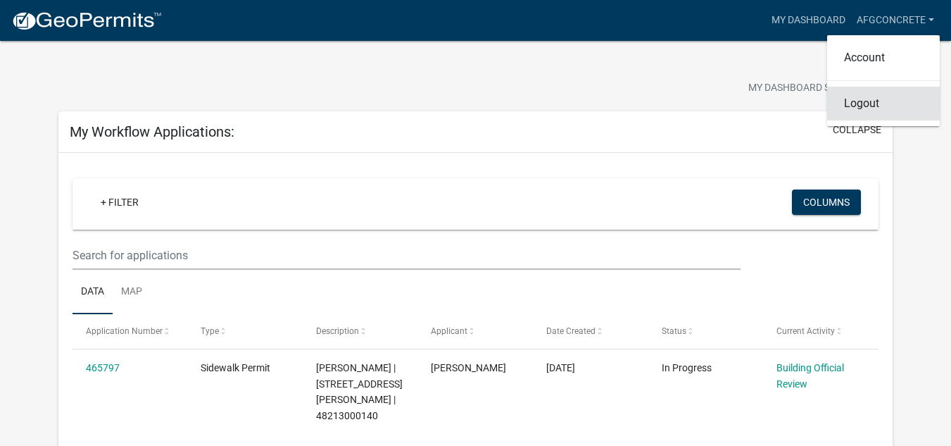
click at [850, 107] on link "Logout" at bounding box center [883, 104] width 113 height 34
